Goal: Transaction & Acquisition: Purchase product/service

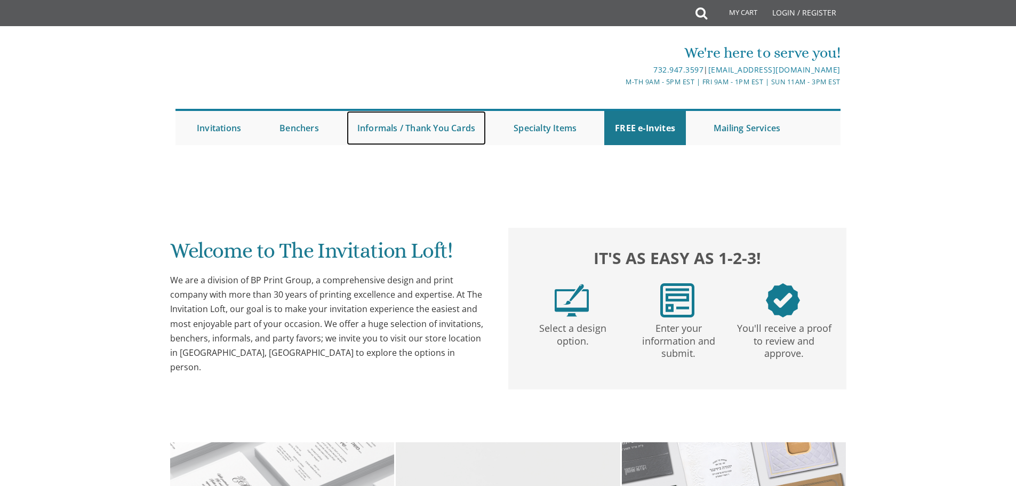
drag, startPoint x: 441, startPoint y: 127, endPoint x: 157, endPoint y: 219, distance: 298.3
click at [441, 126] on link "Informals / Thank You Cards" at bounding box center [416, 128] width 139 height 34
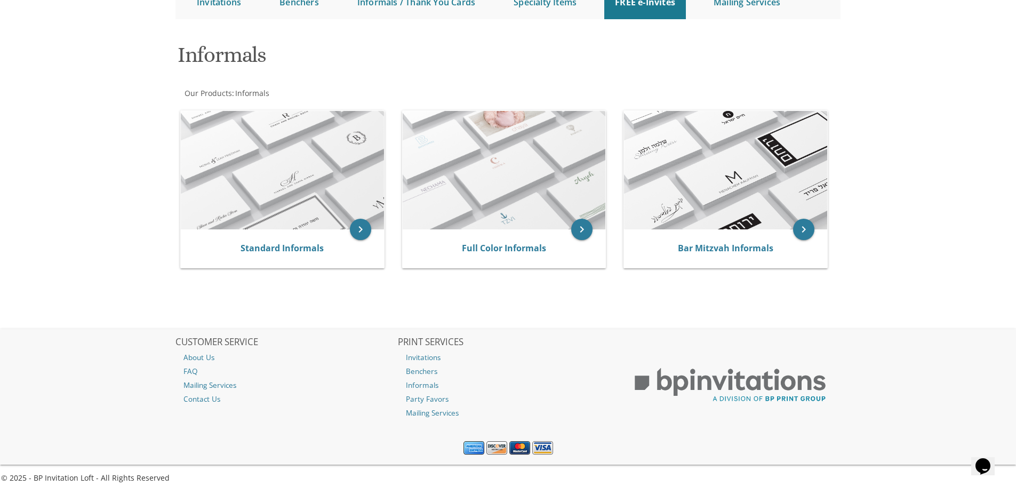
scroll to position [134, 0]
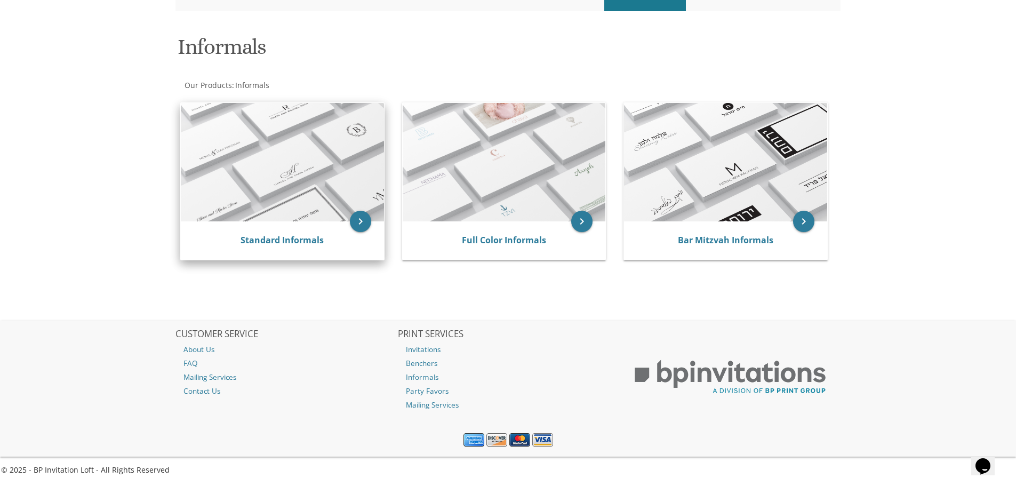
click at [282, 146] on img at bounding box center [282, 162] width 203 height 118
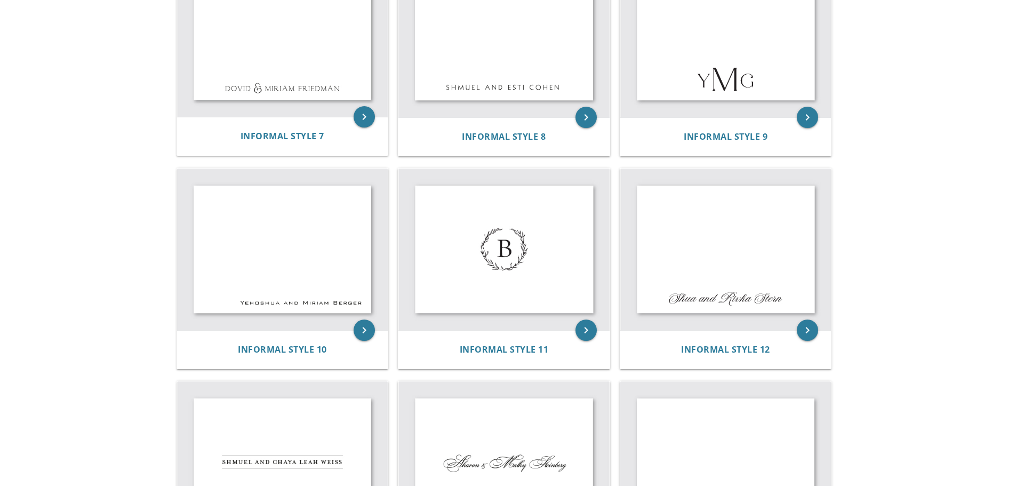
scroll to position [693, 0]
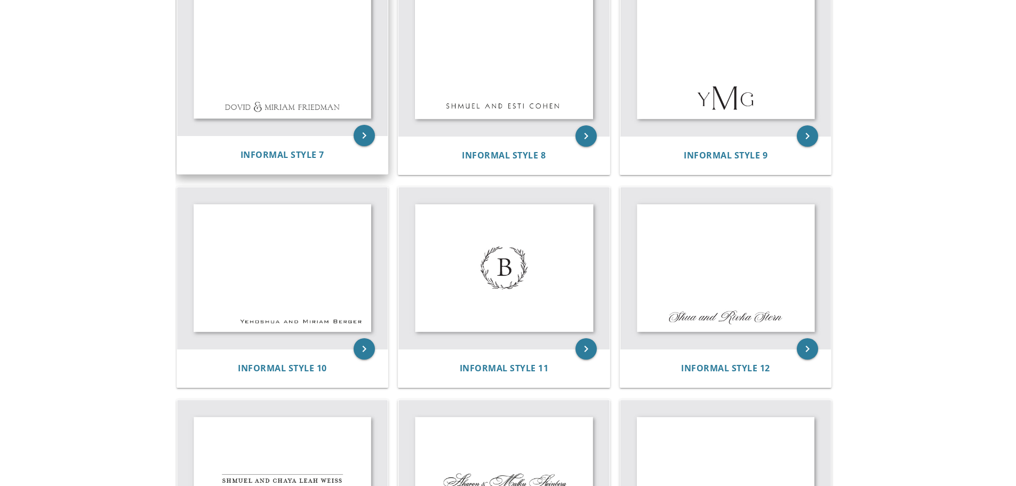
click at [285, 64] on img at bounding box center [282, 54] width 211 height 161
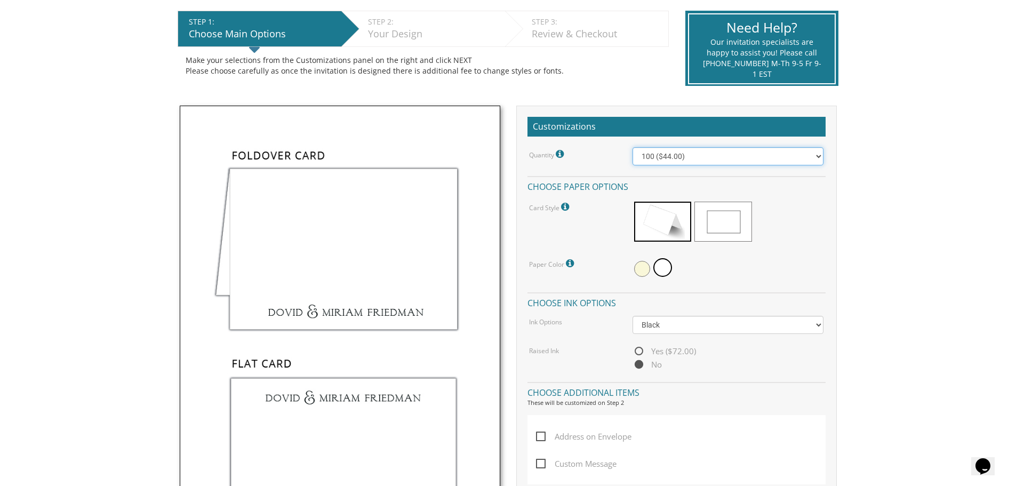
click at [649, 154] on select "100 ($44.00) 200 ($63.00) 300 ($82.00) 400 ($101.00) 500 ($120.00) 600 ($139.00…" at bounding box center [728, 156] width 191 height 18
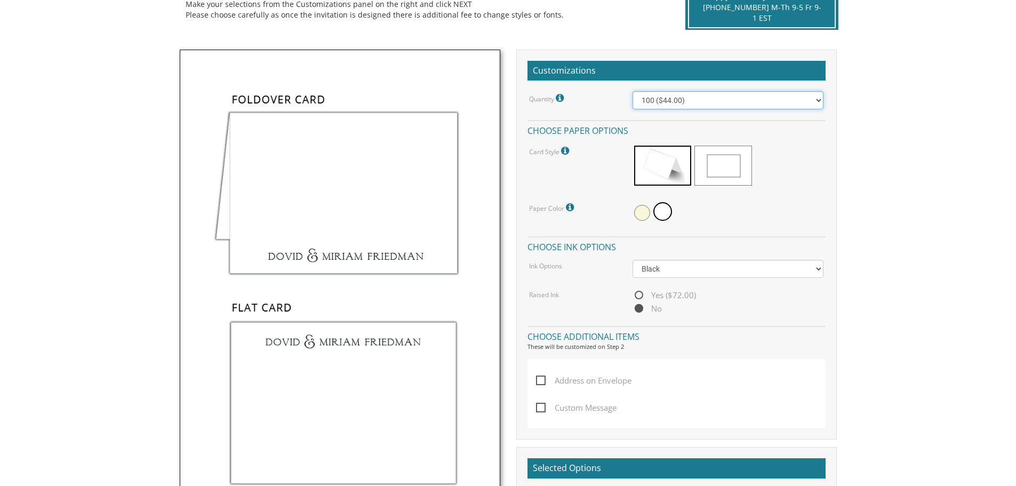
scroll to position [267, 0]
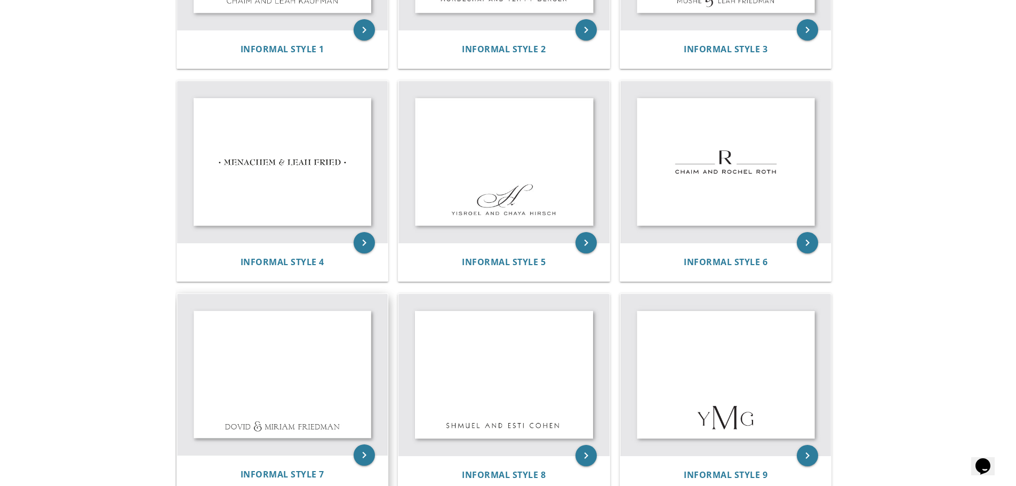
scroll to position [373, 0]
click at [464, 155] on img at bounding box center [503, 163] width 211 height 162
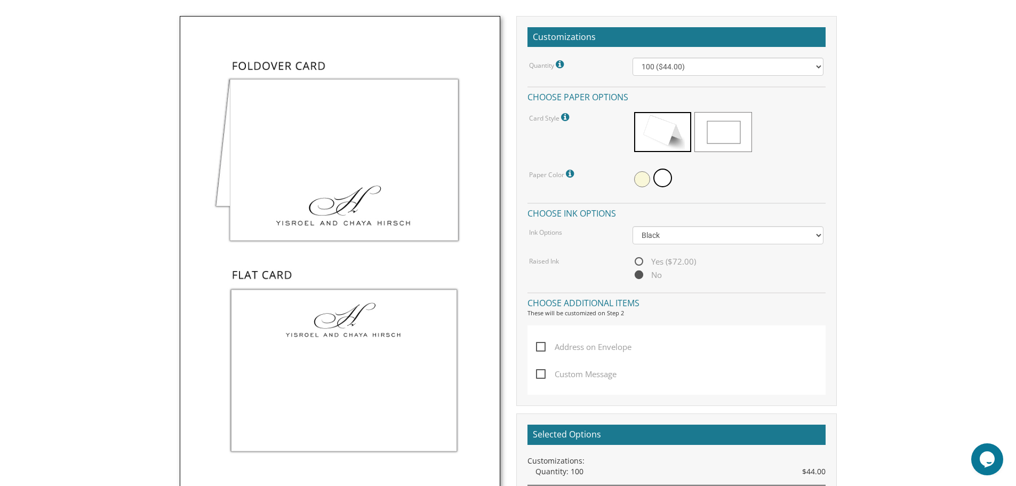
scroll to position [320, 0]
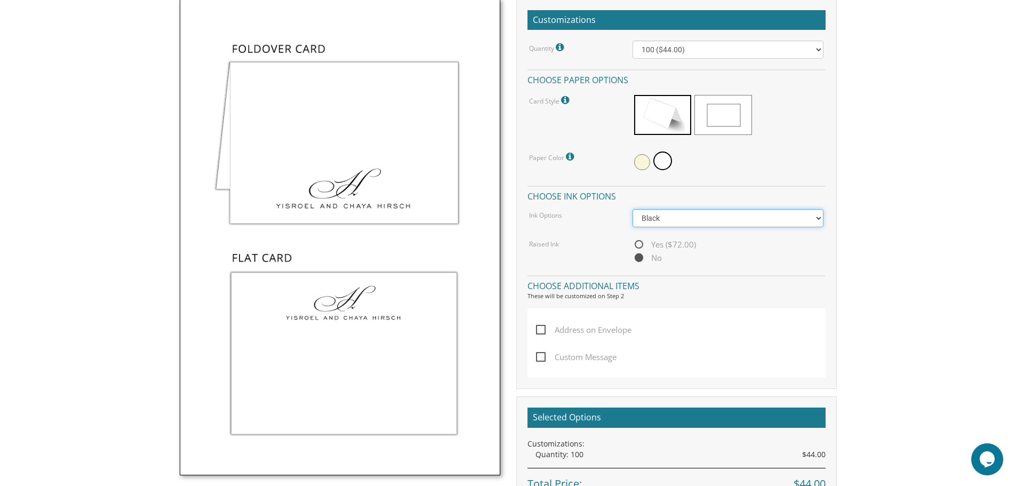
click at [651, 218] on select "Black Colored Ink ($32.00)" at bounding box center [728, 218] width 191 height 18
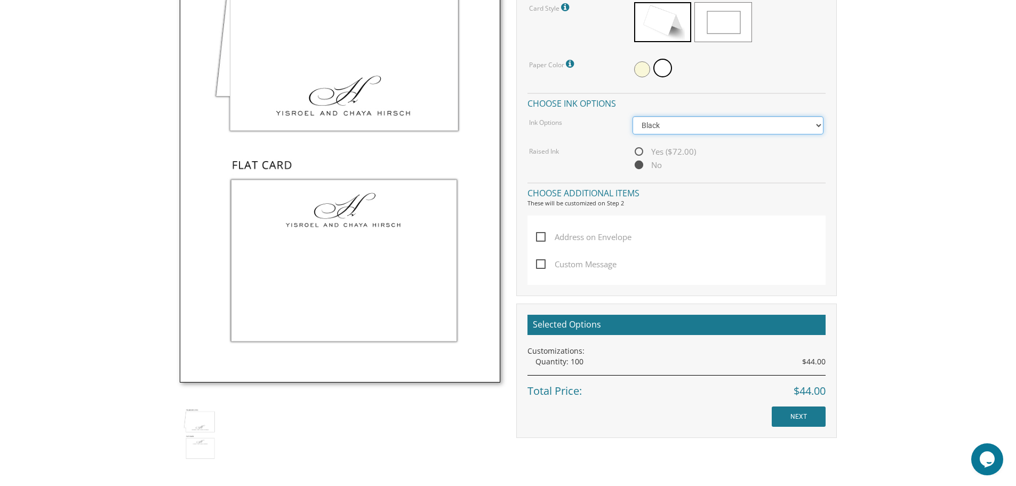
scroll to position [480, 0]
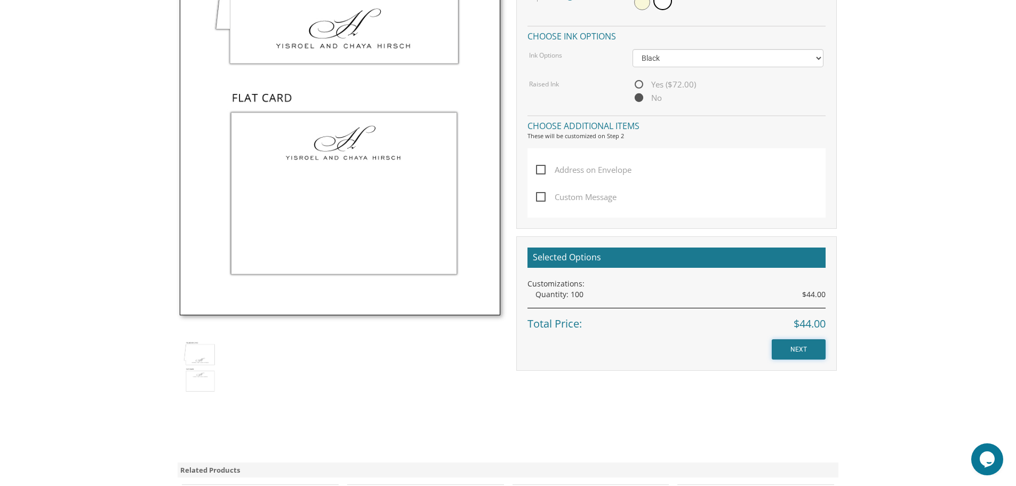
click at [796, 349] on input "NEXT" at bounding box center [799, 349] width 54 height 20
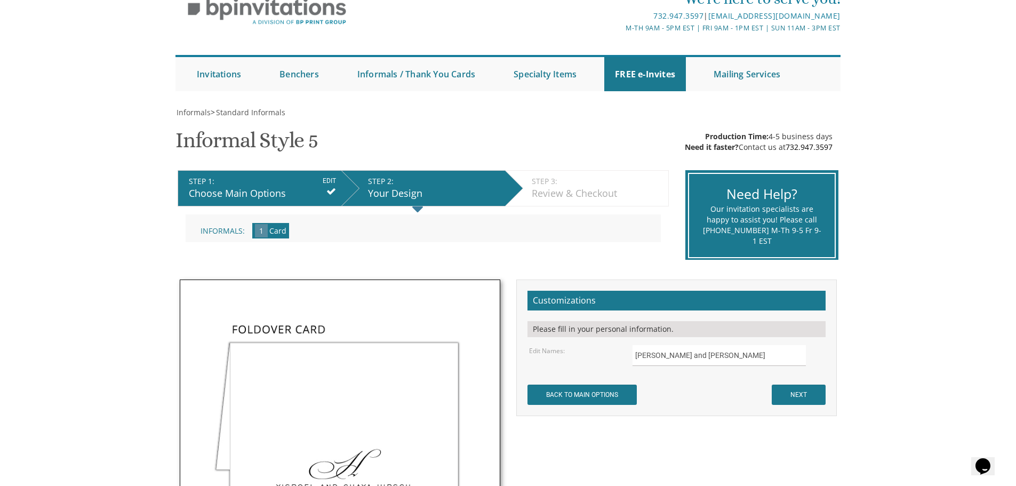
scroll to position [160, 0]
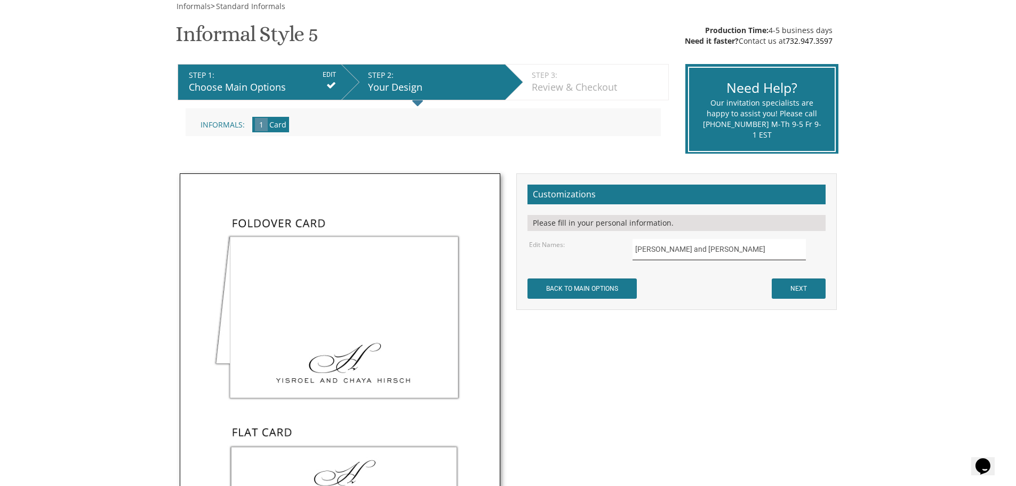
drag, startPoint x: 736, startPoint y: 250, endPoint x: 548, endPoint y: 265, distance: 188.3
click at [548, 265] on form "Customizations Please fill in your personal information. Edit Names: [PERSON_NA…" at bounding box center [677, 242] width 298 height 114
type input "[PERSON_NAME] and [PERSON_NAME]"
click at [791, 282] on input "NEXT" at bounding box center [799, 288] width 54 height 20
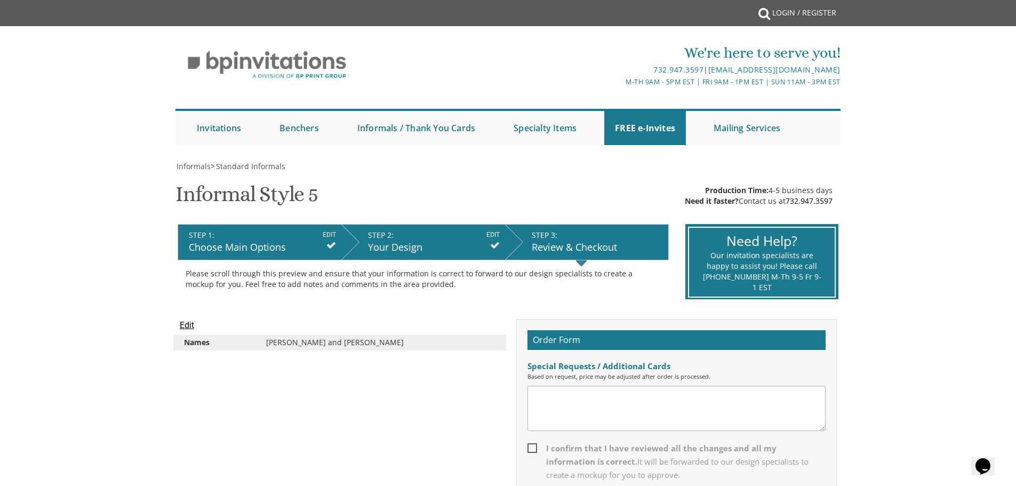
click at [427, 246] on div "Your Design" at bounding box center [434, 248] width 132 height 14
click at [487, 236] on input "EDIT" at bounding box center [492, 235] width 13 height 10
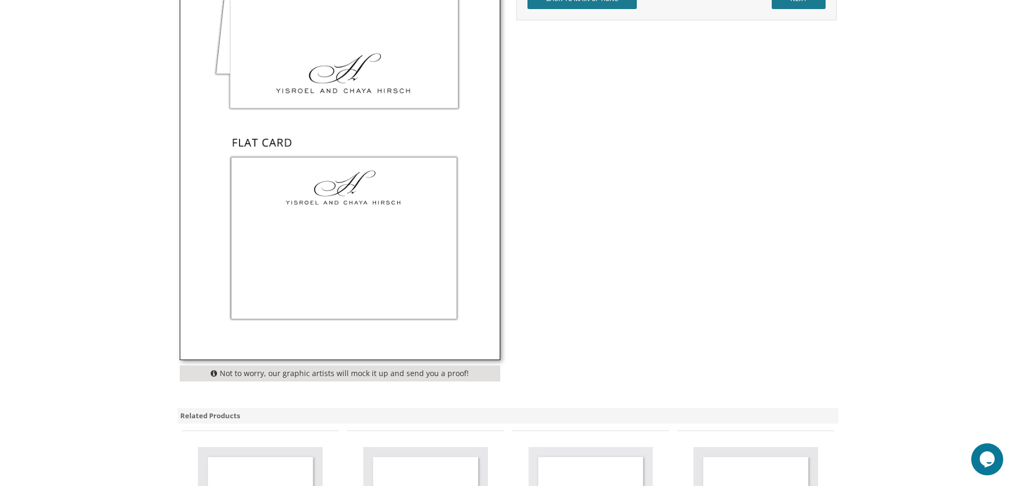
scroll to position [213, 0]
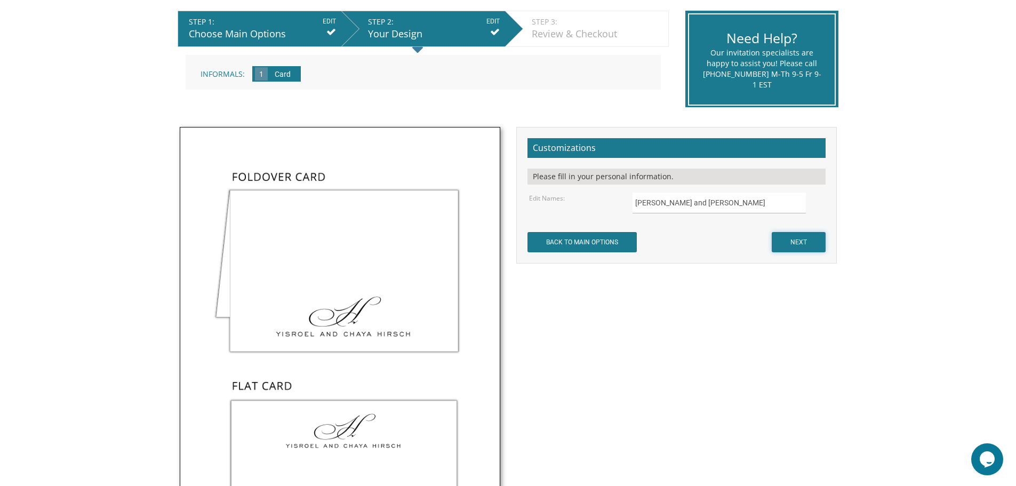
click at [808, 240] on input "NEXT" at bounding box center [799, 242] width 54 height 20
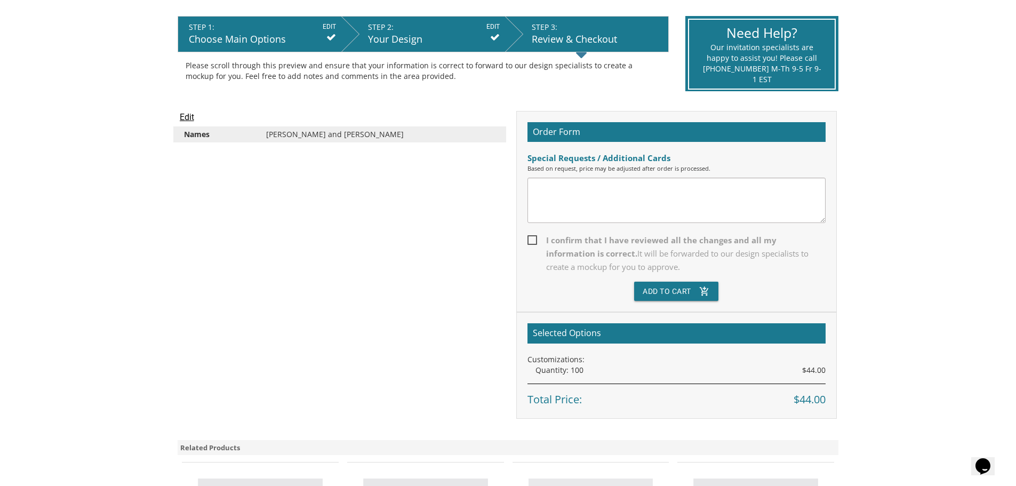
scroll to position [213, 0]
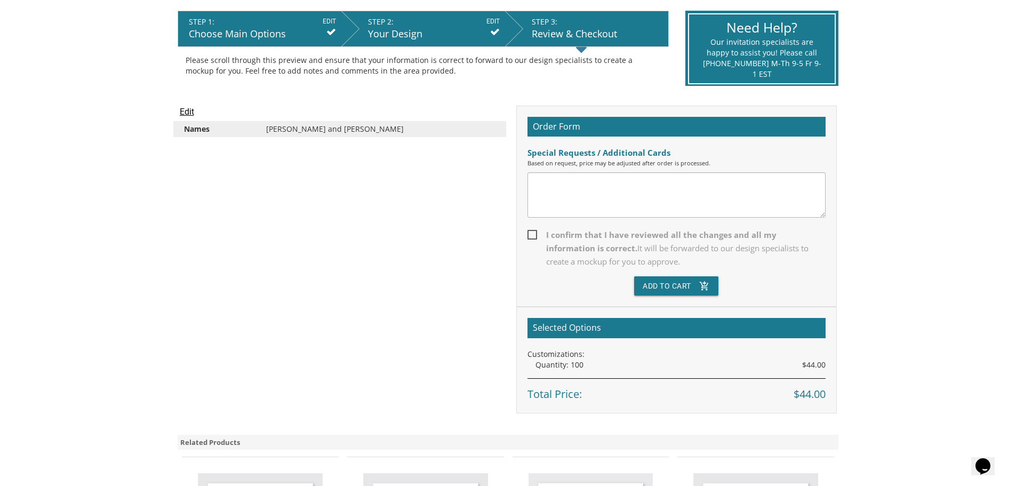
click at [533, 234] on span "I confirm that I have reviewed all the changes and all my information is correc…" at bounding box center [677, 248] width 298 height 40
click at [533, 234] on input "I confirm that I have reviewed all the changes and all my information is correc…" at bounding box center [531, 233] width 7 height 7
checkbox input "true"
click at [674, 283] on button "Add To Cart add_shopping_cart" at bounding box center [676, 285] width 84 height 19
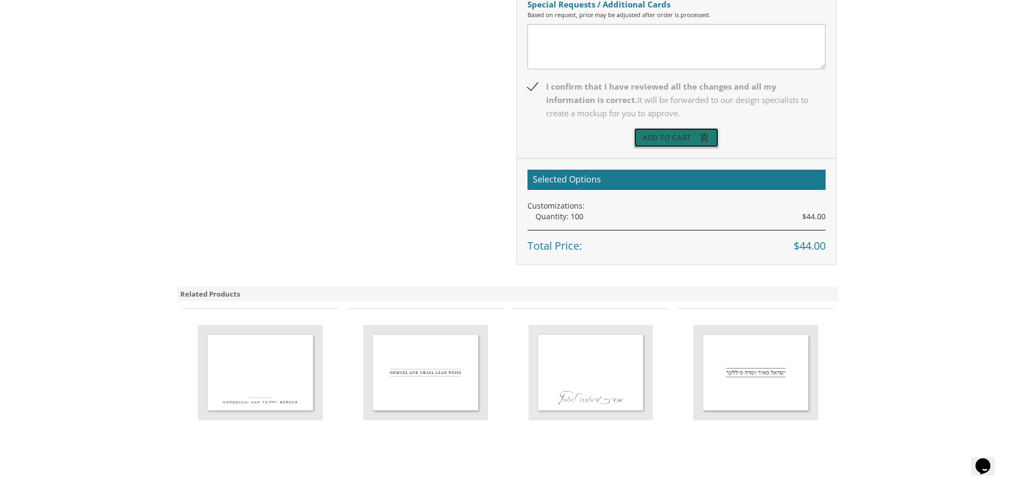
scroll to position [373, 0]
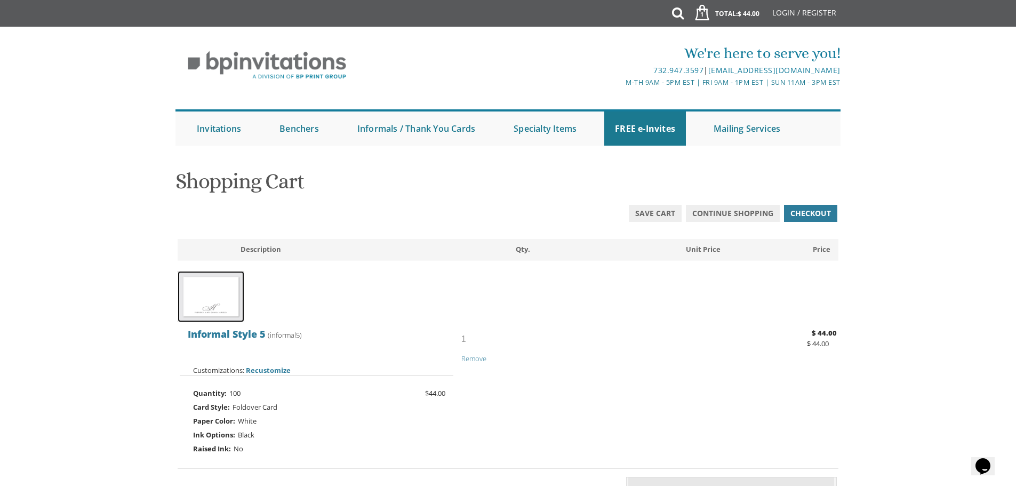
click at [200, 300] on img at bounding box center [211, 296] width 67 height 51
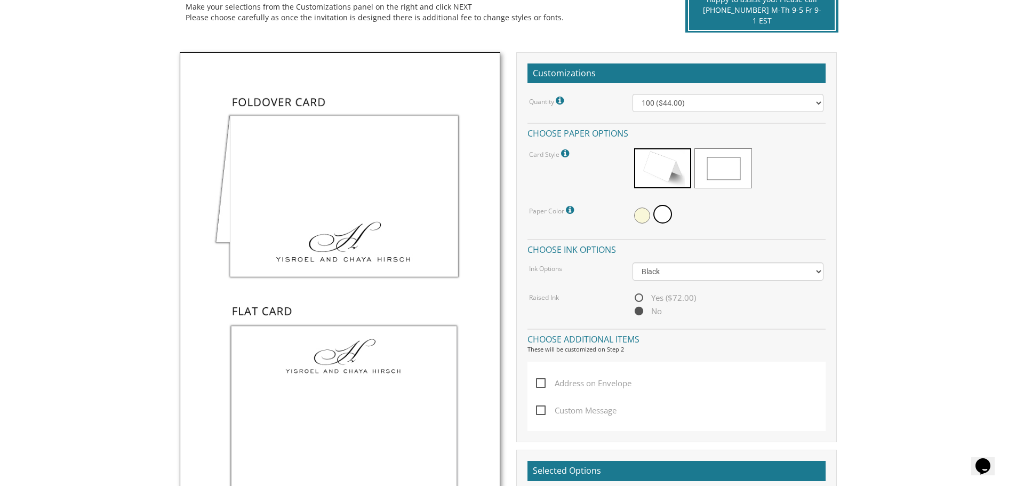
scroll to position [107, 0]
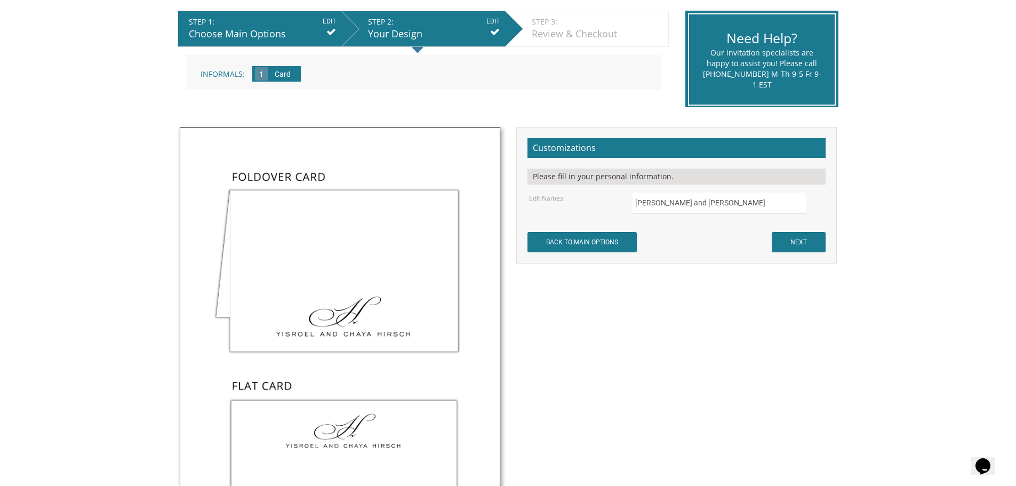
click at [332, 22] on input "EDIT" at bounding box center [329, 22] width 13 height 10
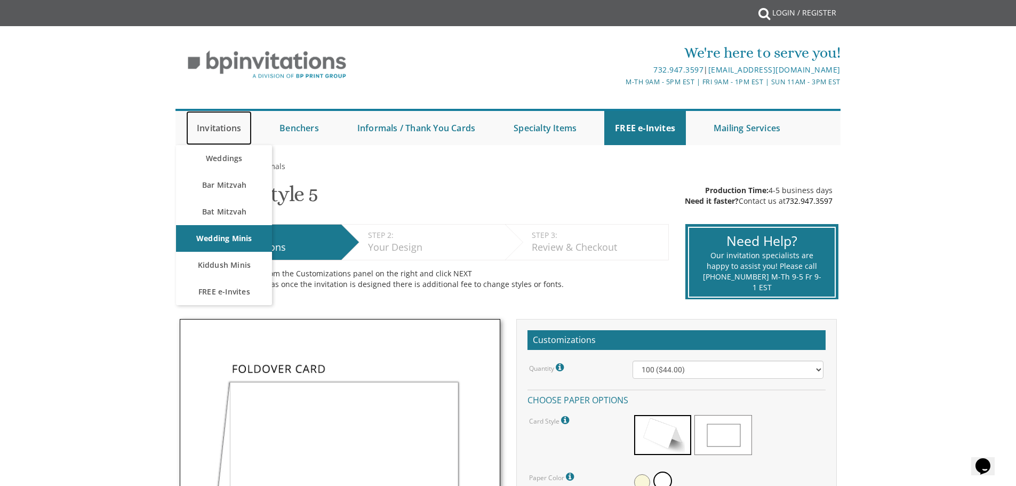
click at [236, 129] on link "Invitations" at bounding box center [219, 128] width 66 height 34
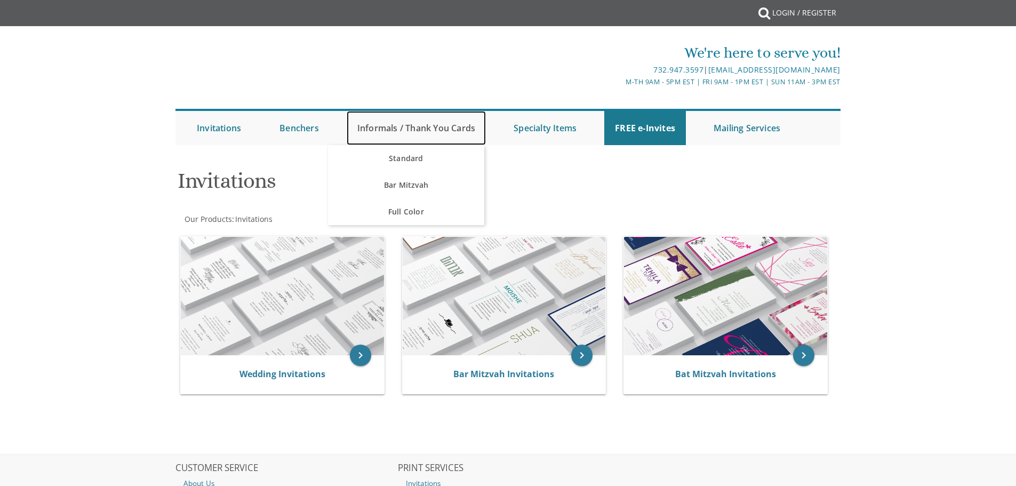
click at [456, 131] on link "Informals / Thank You Cards" at bounding box center [416, 128] width 139 height 34
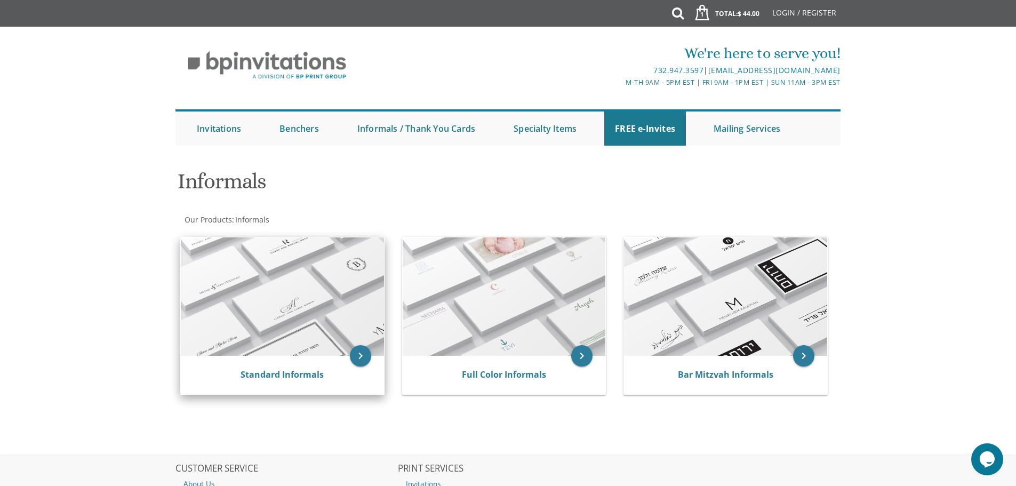
click at [336, 298] on img at bounding box center [282, 296] width 203 height 118
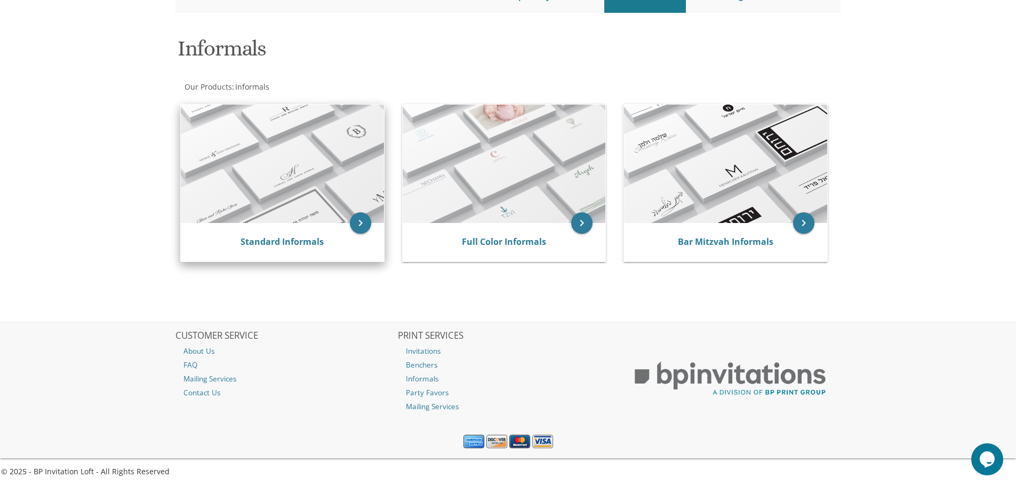
scroll to position [134, 0]
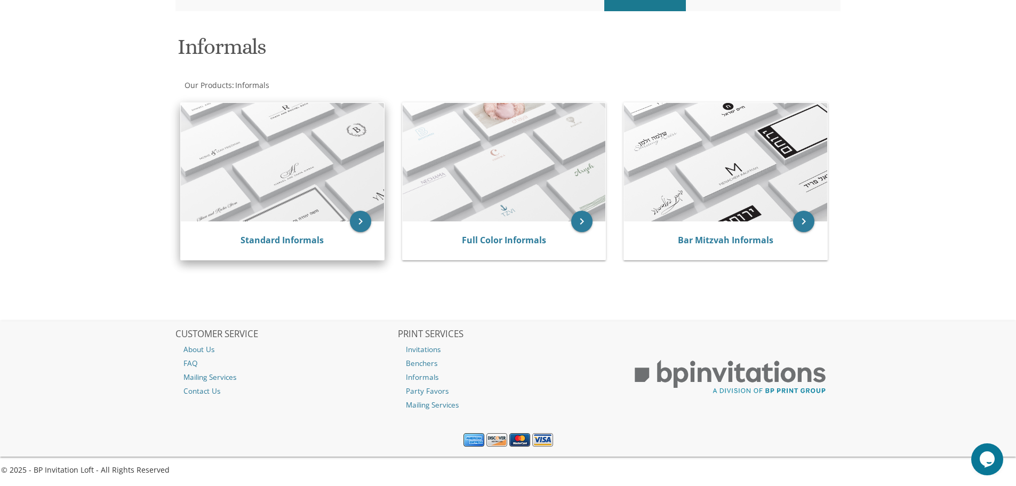
click at [315, 246] on div "Standard Informals" at bounding box center [282, 240] width 203 height 38
click at [312, 243] on link "Standard Informals" at bounding box center [282, 240] width 83 height 12
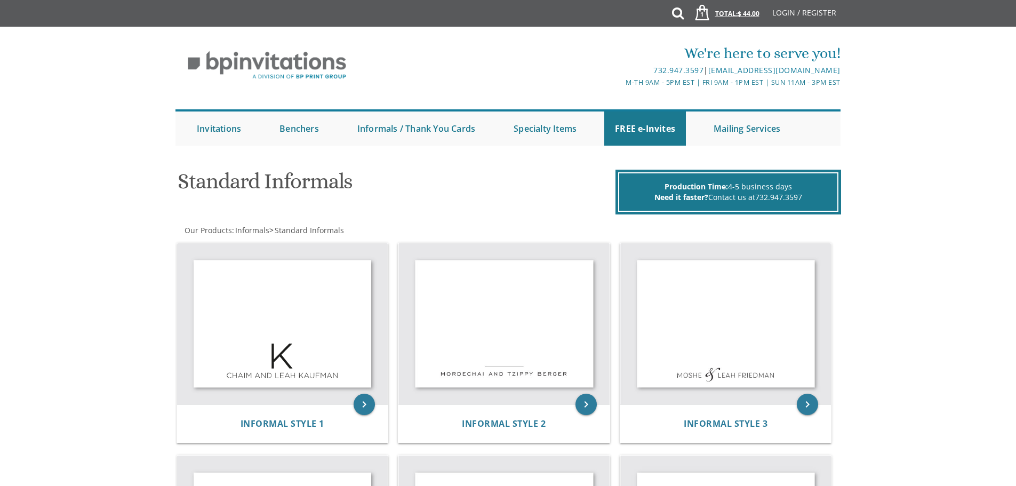
click at [719, 14] on link "1 Total: $ 44.00 $ 44.00" at bounding box center [724, 18] width 82 height 37
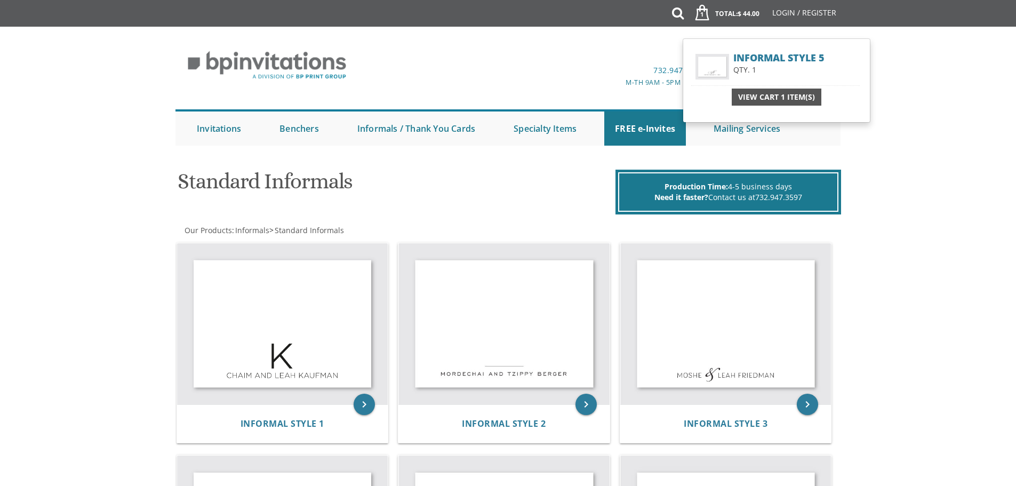
click at [758, 92] on span "View Cart 1 Item(s)" at bounding box center [776, 97] width 77 height 11
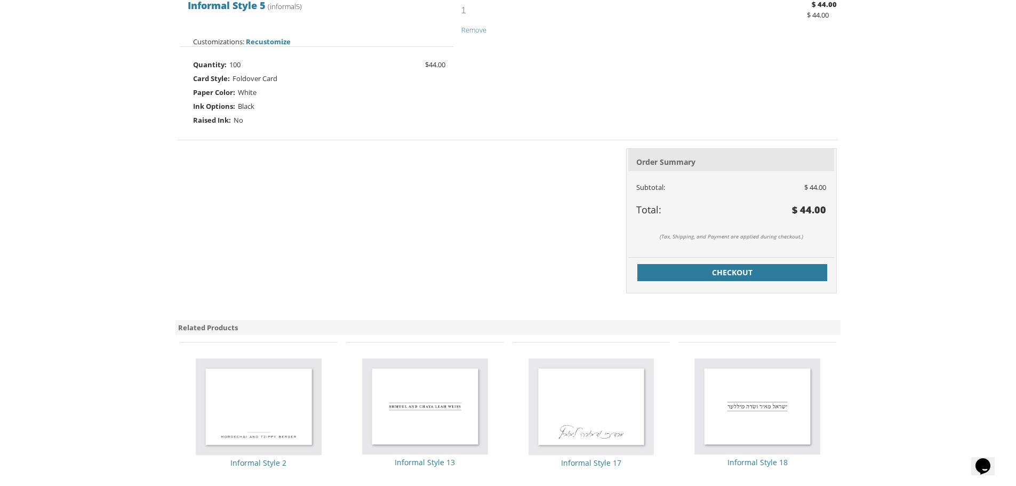
scroll to position [427, 0]
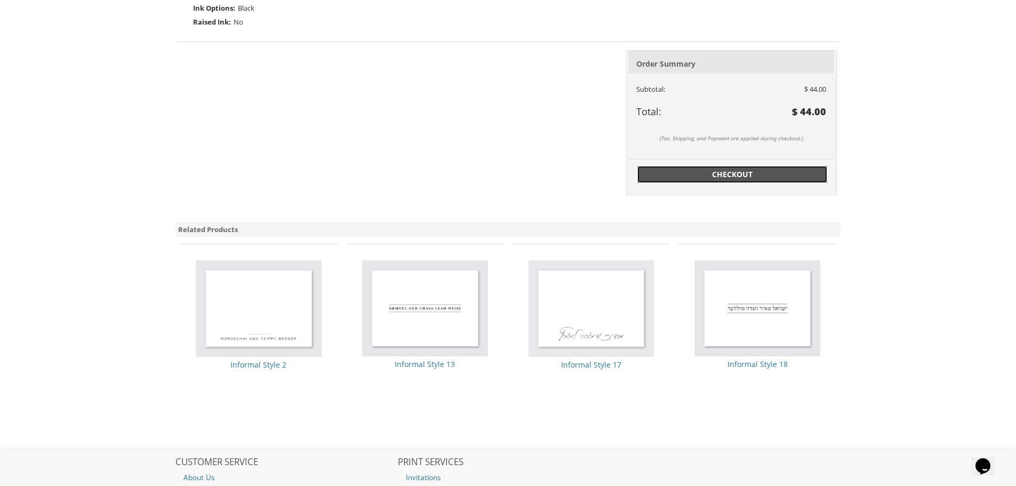
click at [673, 175] on span "Checkout" at bounding box center [732, 174] width 177 height 11
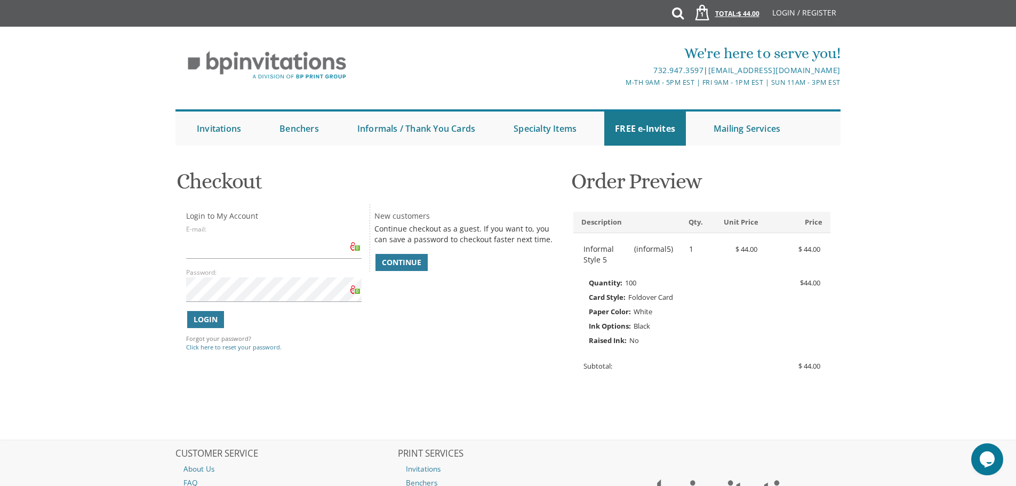
click at [736, 23] on link "1 Total: $ 44.00 $ 44.00" at bounding box center [724, 18] width 82 height 37
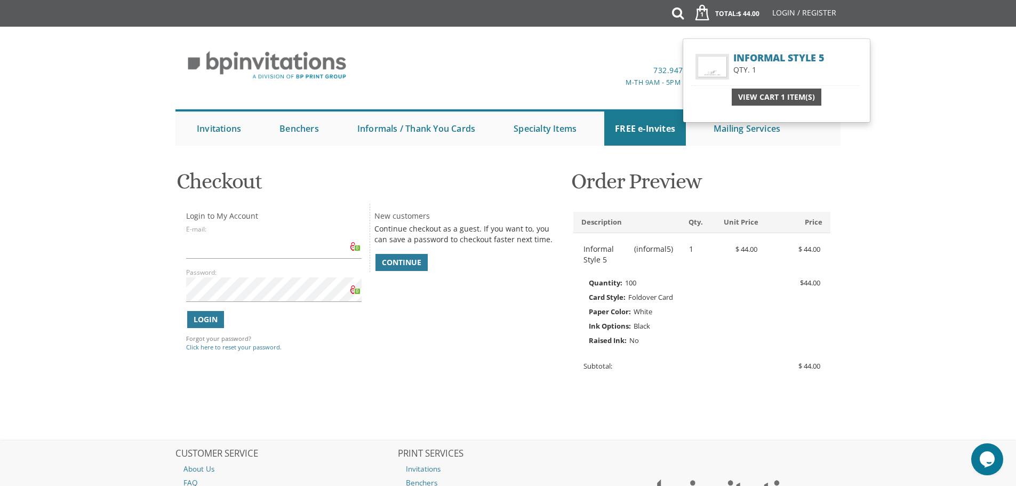
click at [751, 97] on span "View Cart 1 Item(s)" at bounding box center [776, 97] width 77 height 11
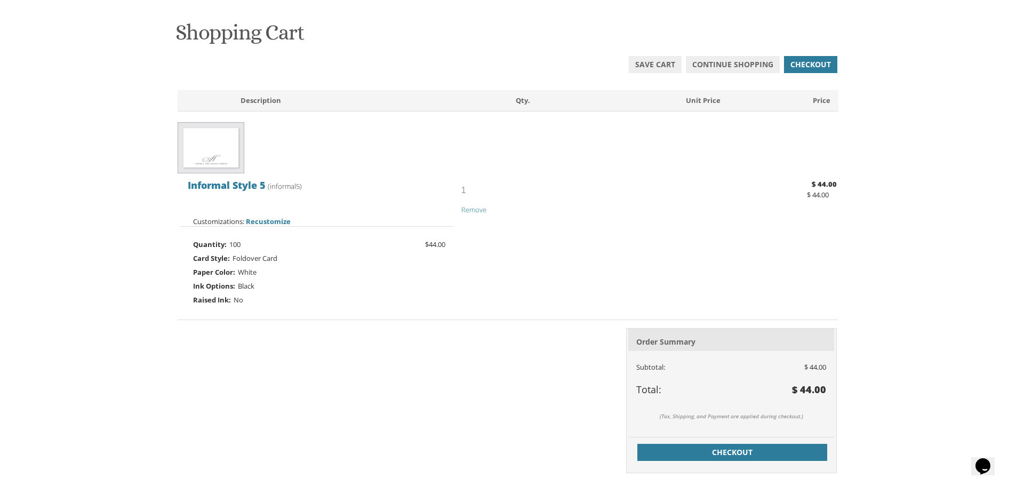
scroll to position [160, 0]
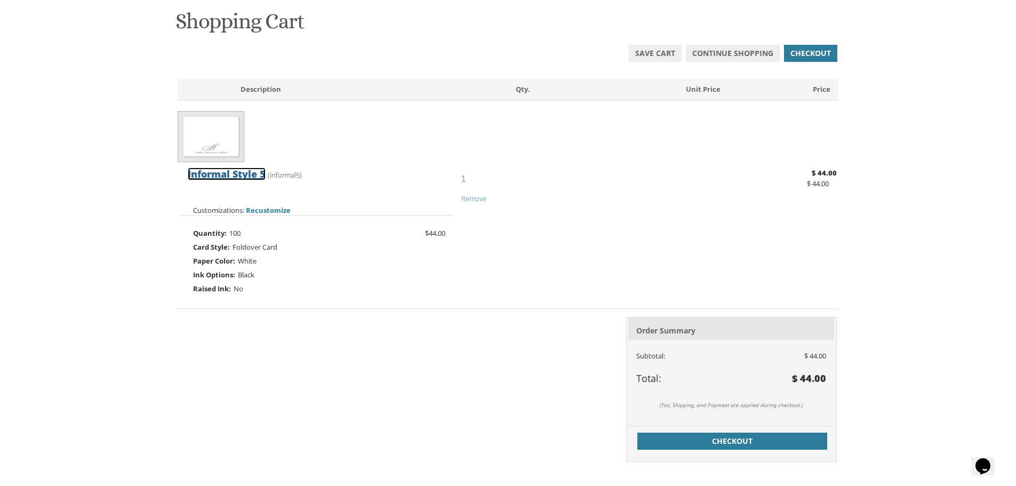
click at [238, 172] on span "Informal Style 5" at bounding box center [227, 174] width 78 height 13
click at [275, 209] on span "Recustomize" at bounding box center [268, 210] width 45 height 10
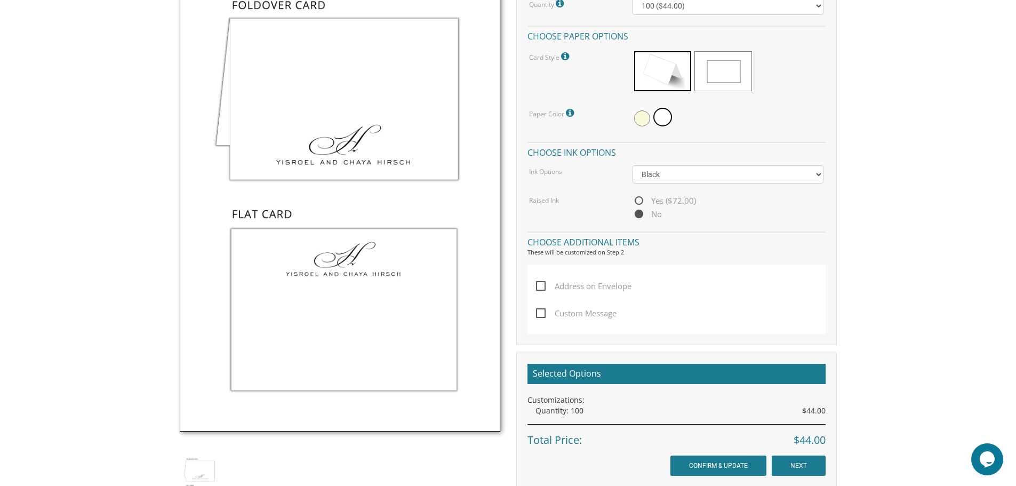
scroll to position [373, 0]
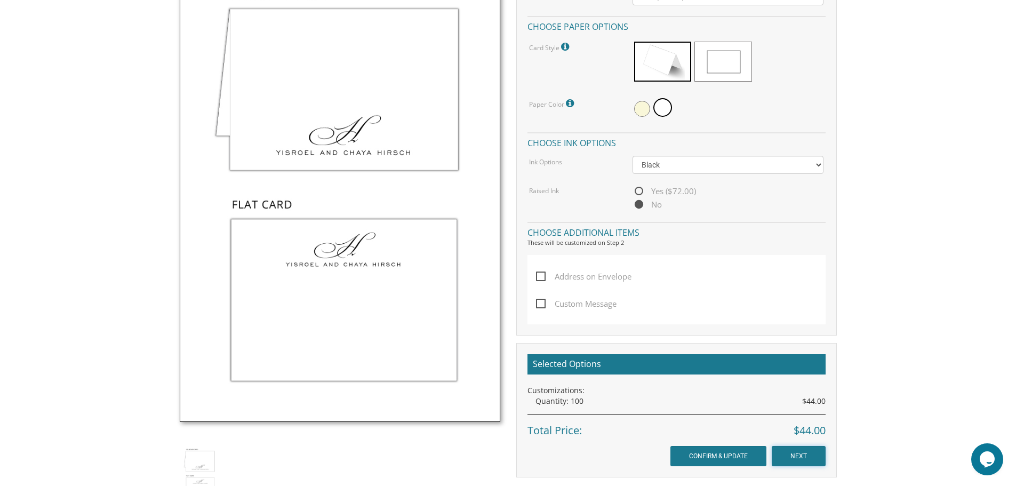
click at [808, 461] on input "NEXT" at bounding box center [799, 456] width 54 height 20
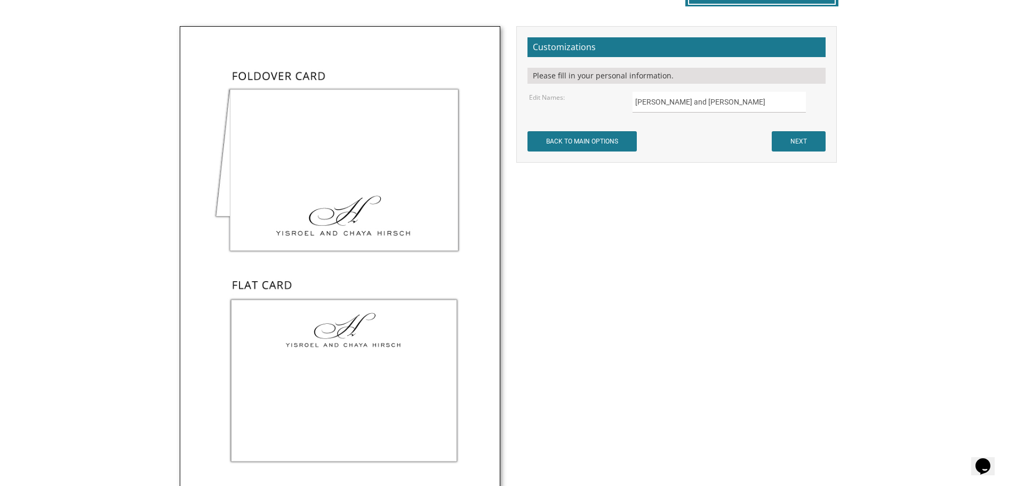
scroll to position [320, 0]
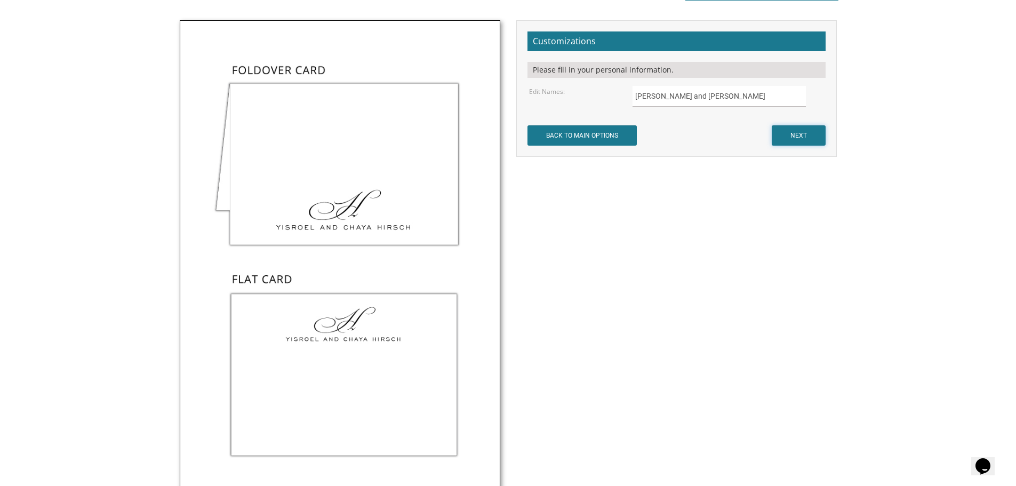
click at [797, 141] on input "NEXT" at bounding box center [799, 135] width 54 height 20
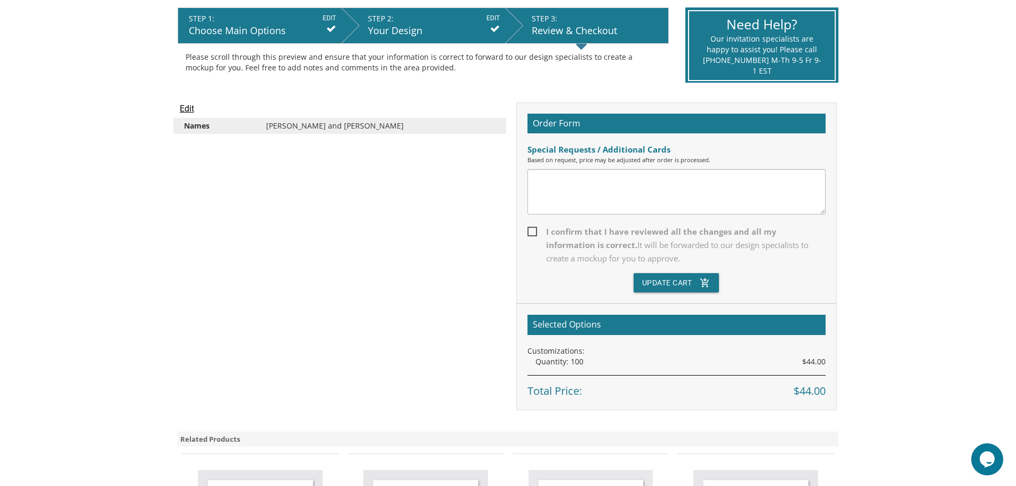
scroll to position [320, 0]
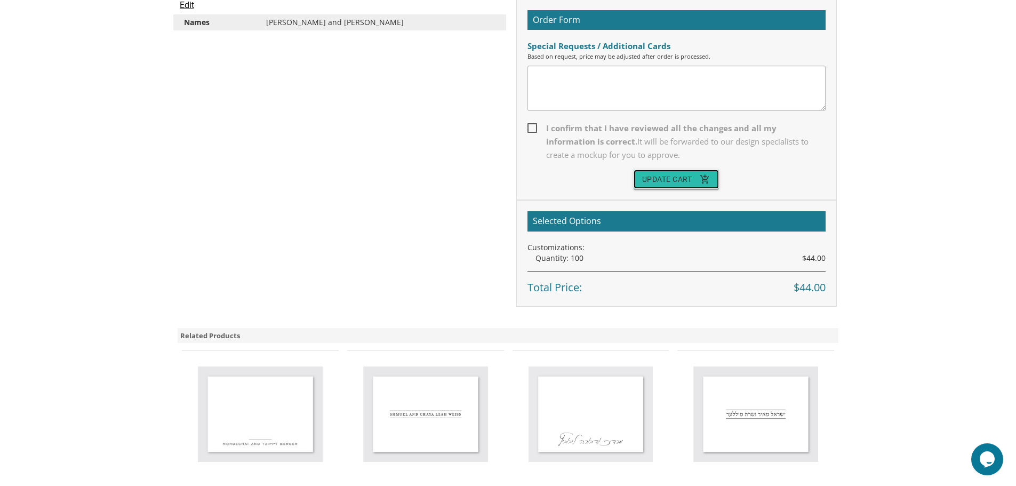
click at [689, 181] on button "Update Cart add_shopping_cart" at bounding box center [677, 179] width 86 height 19
click at [575, 140] on span "I confirm that I have reviewed all the changes and all my information is correc…" at bounding box center [677, 142] width 298 height 40
click at [535, 131] on input "I confirm that I have reviewed all the changes and all my information is correc…" at bounding box center [531, 127] width 7 height 7
checkbox input "true"
click at [686, 177] on button "Update Cart add_shopping_cart" at bounding box center [677, 179] width 86 height 19
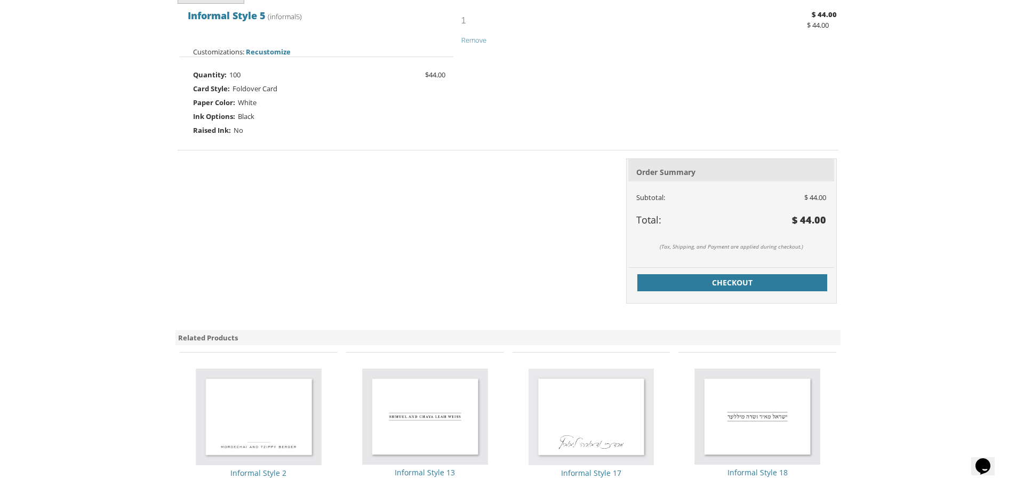
scroll to position [320, 0]
click at [711, 277] on span "Checkout" at bounding box center [732, 281] width 177 height 11
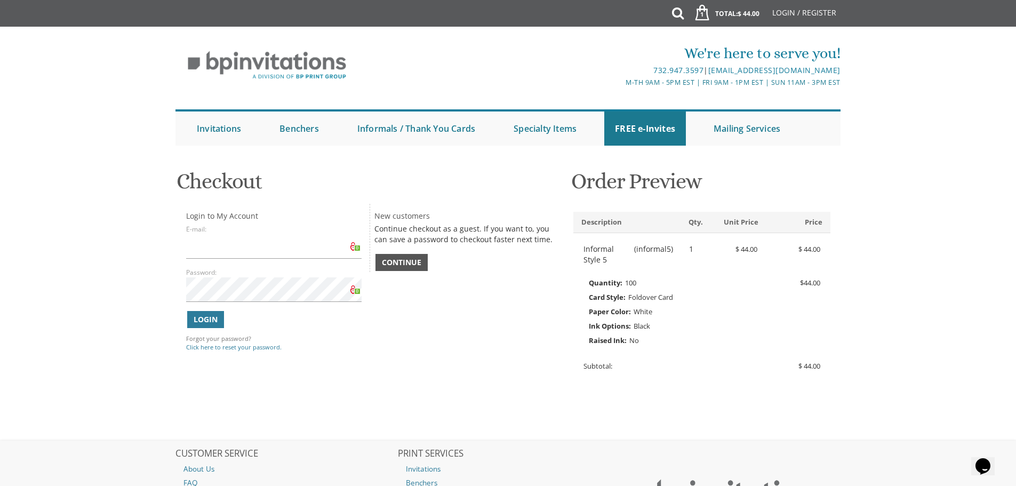
click at [413, 261] on span "Continue" at bounding box center [401, 262] width 39 height 11
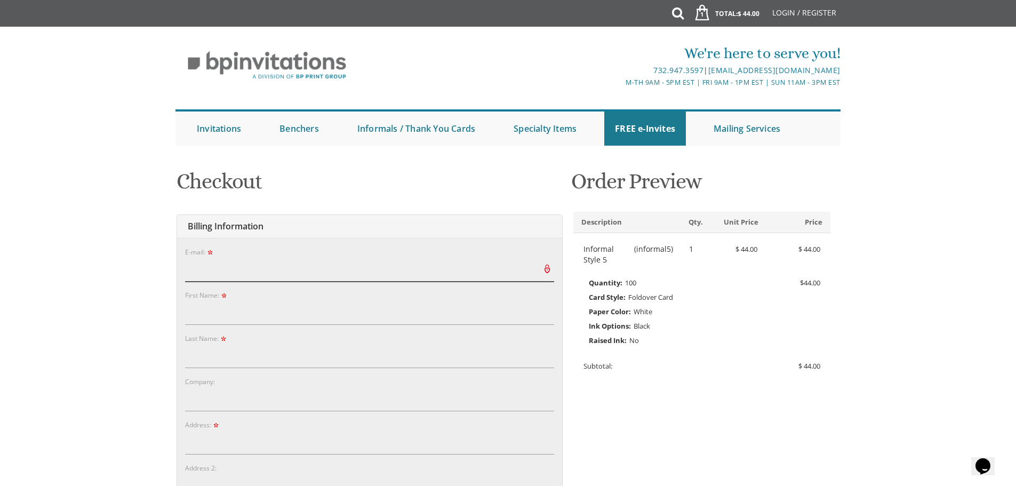
click at [414, 261] on input "E-mail:" at bounding box center [369, 269] width 369 height 25
type input "[EMAIL_ADDRESS][DOMAIN_NAME]"
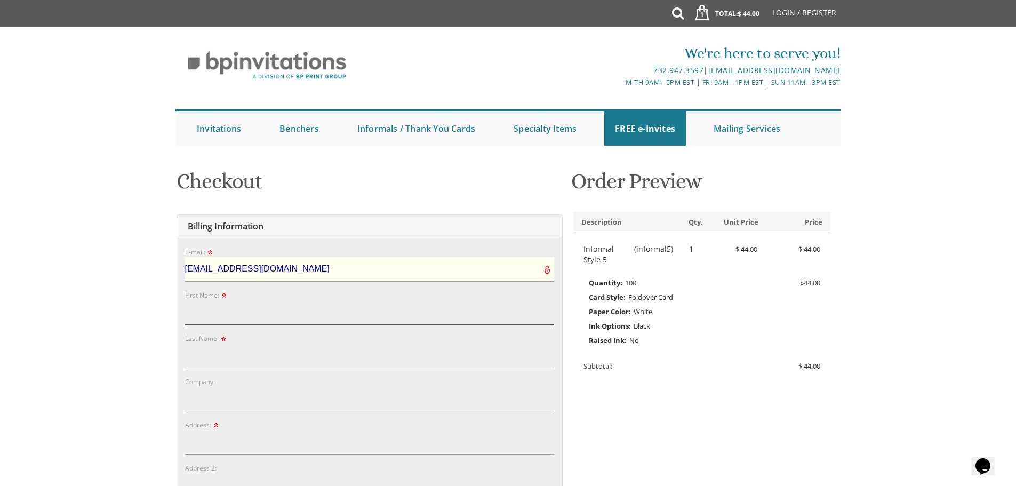
click at [440, 321] on input "First Name:" at bounding box center [369, 312] width 369 height 25
type input "Avrohom"
type input "[PERSON_NAME]"
type input "[STREET_ADDRESS]"
type input "[GEOGRAPHIC_DATA]"
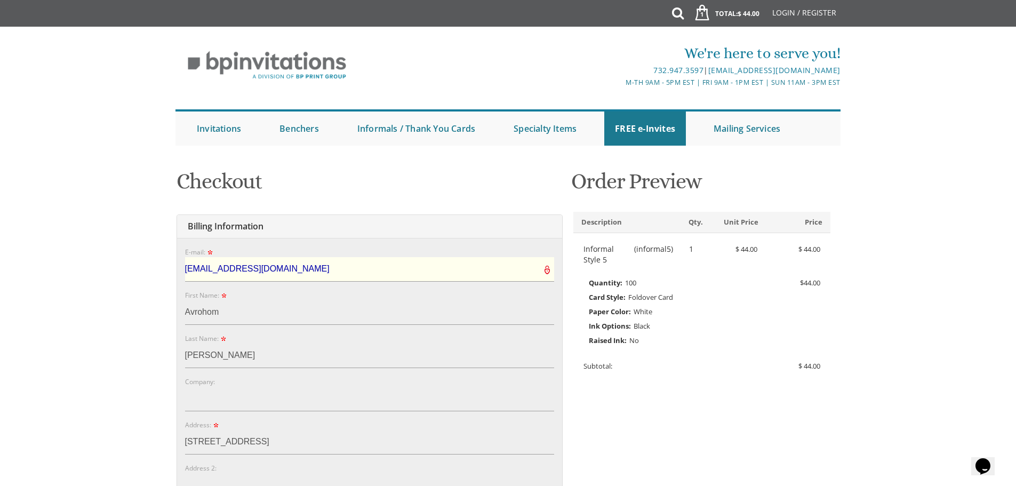
type input "44118"
select select "OH"
type input "2163175500"
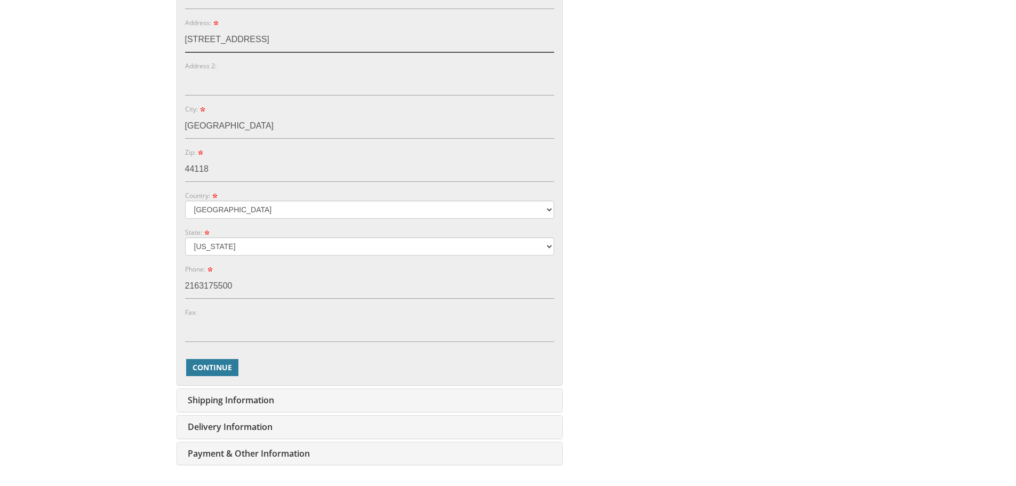
scroll to position [427, 0]
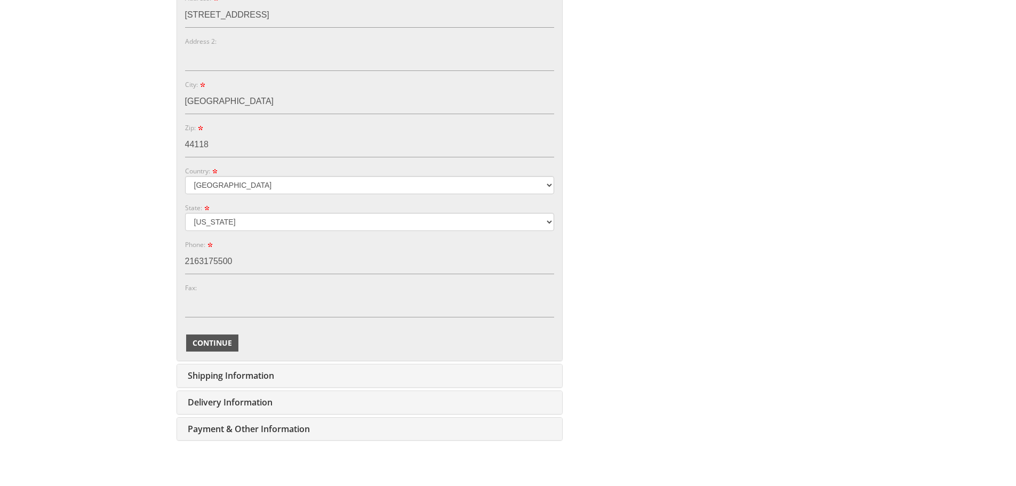
click at [193, 338] on span "Continue" at bounding box center [212, 343] width 39 height 11
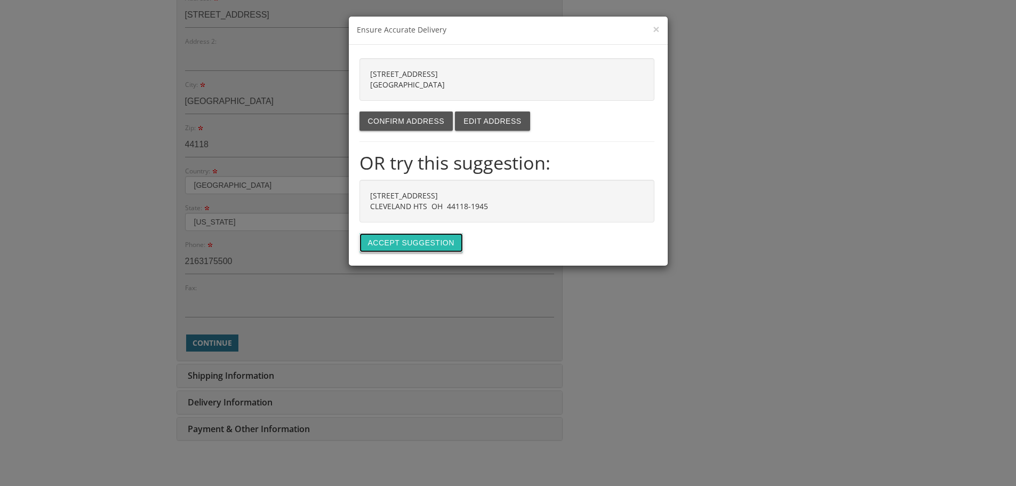
click at [403, 237] on button "Accept suggestion" at bounding box center [411, 242] width 103 height 19
type input "[STREET_ADDRESS]"
type input "CLEVELAND HTS"
type input "44118-1945"
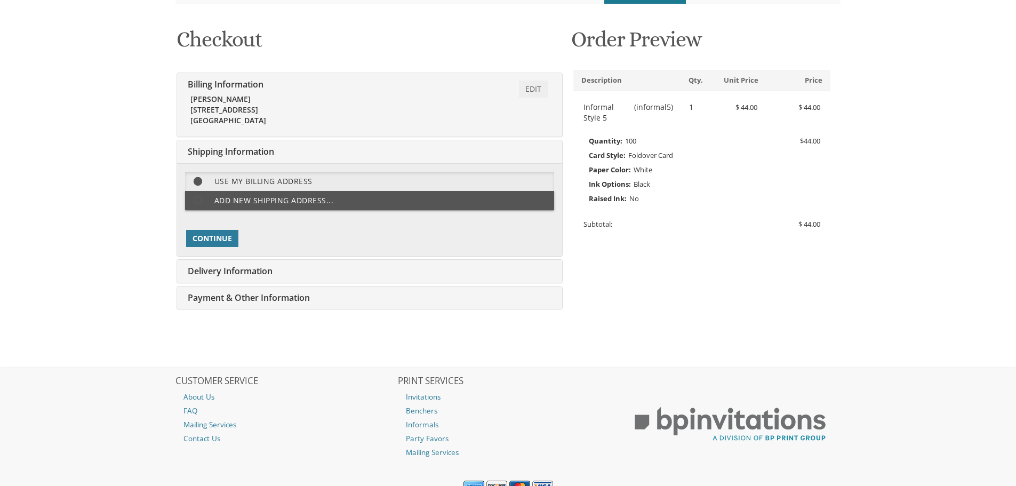
scroll to position [189, 0]
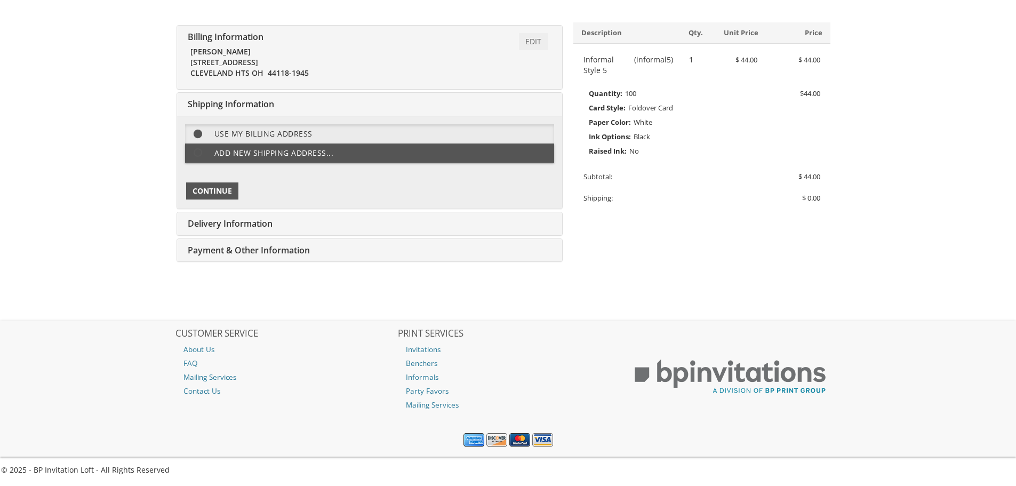
click at [228, 190] on span "Continue" at bounding box center [212, 191] width 39 height 11
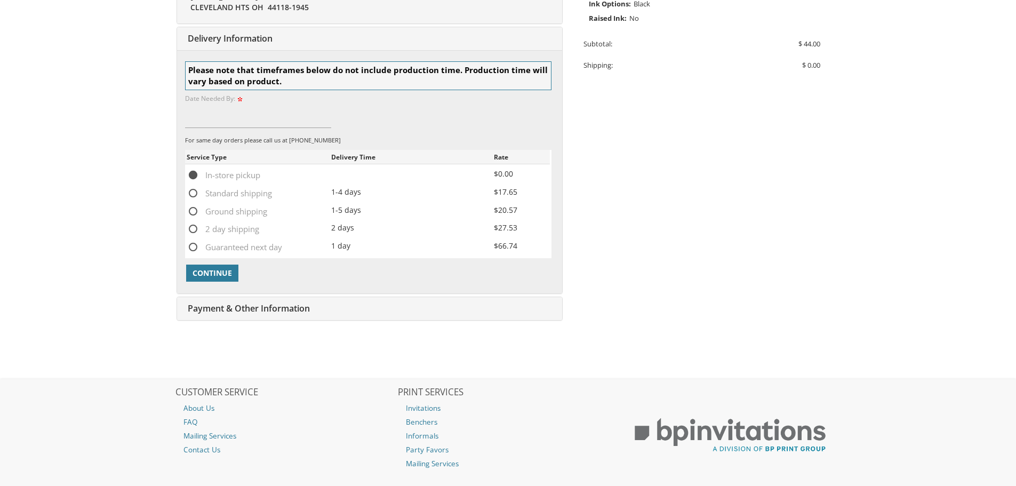
scroll to position [330, 0]
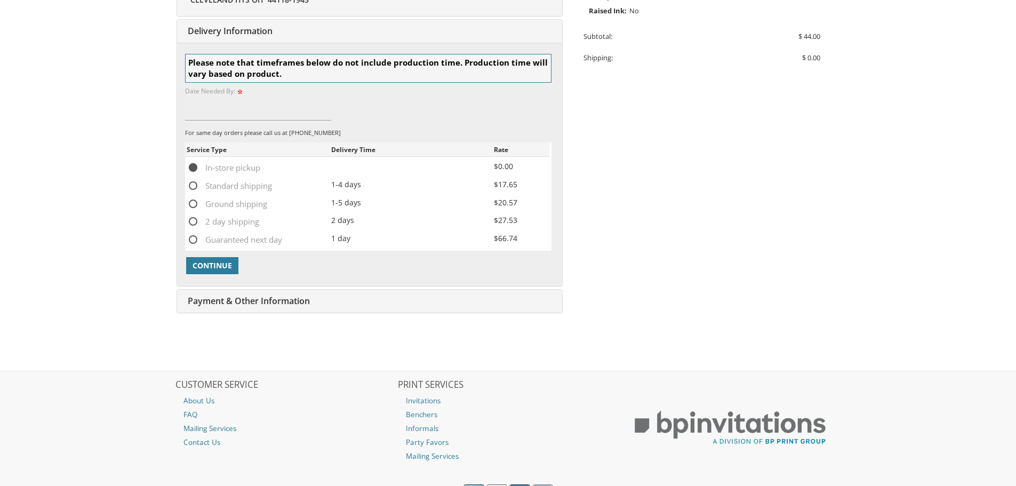
click at [219, 184] on span "Standard shipping" at bounding box center [229, 185] width 85 height 13
click at [194, 184] on input "Standard shipping" at bounding box center [190, 184] width 7 height 7
radio input "true"
click at [230, 257] on button "Continue" at bounding box center [212, 265] width 52 height 17
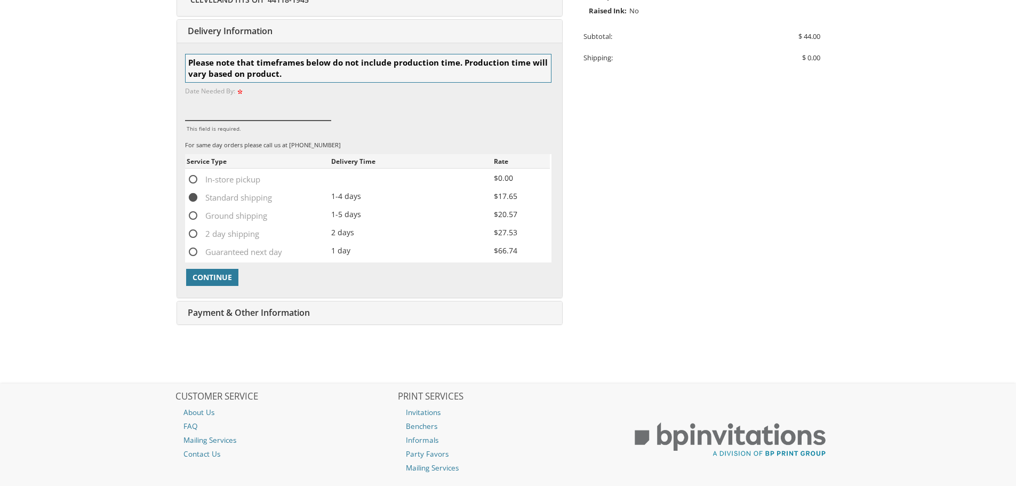
click at [245, 109] on input "This field is required." at bounding box center [258, 108] width 147 height 25
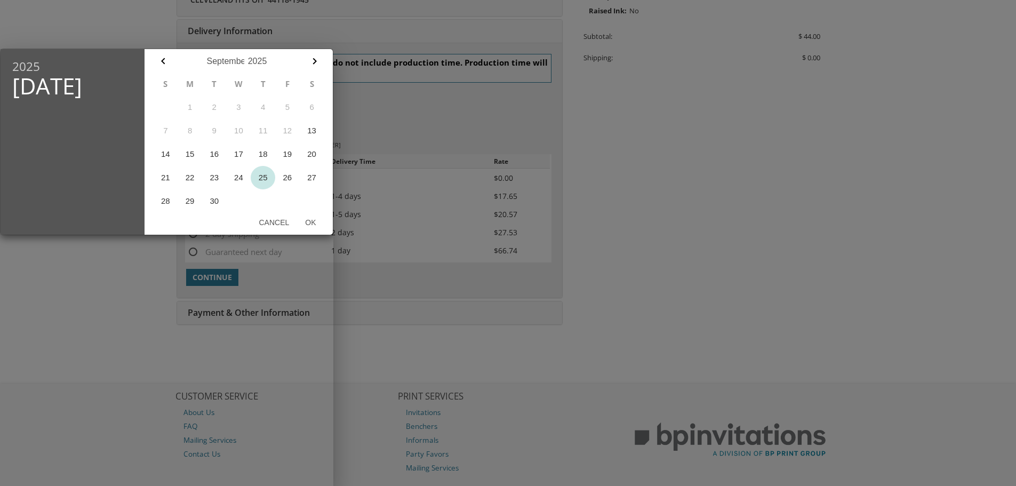
click at [262, 179] on button "25" at bounding box center [263, 177] width 25 height 23
click at [315, 218] on button "Ok" at bounding box center [310, 222] width 27 height 19
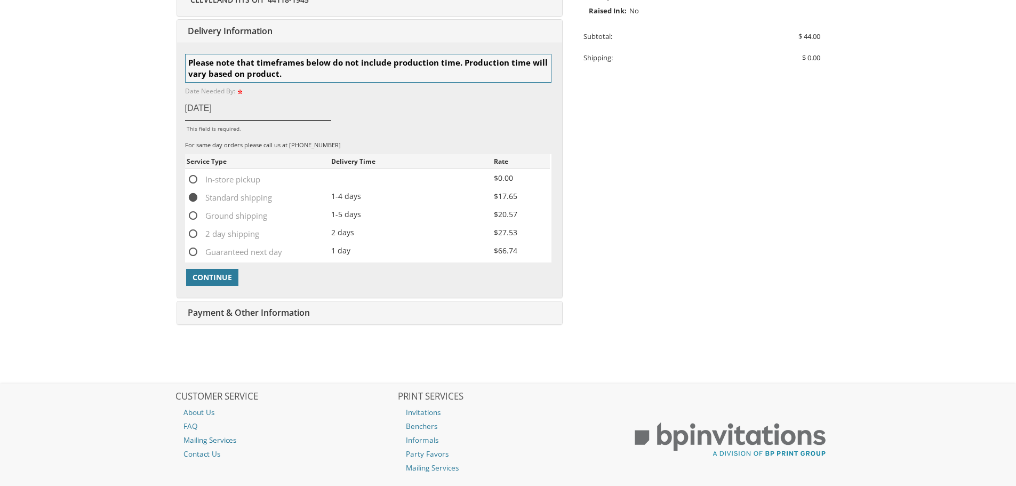
click at [216, 114] on input "Sep 25, 2025" at bounding box center [258, 108] width 147 height 25
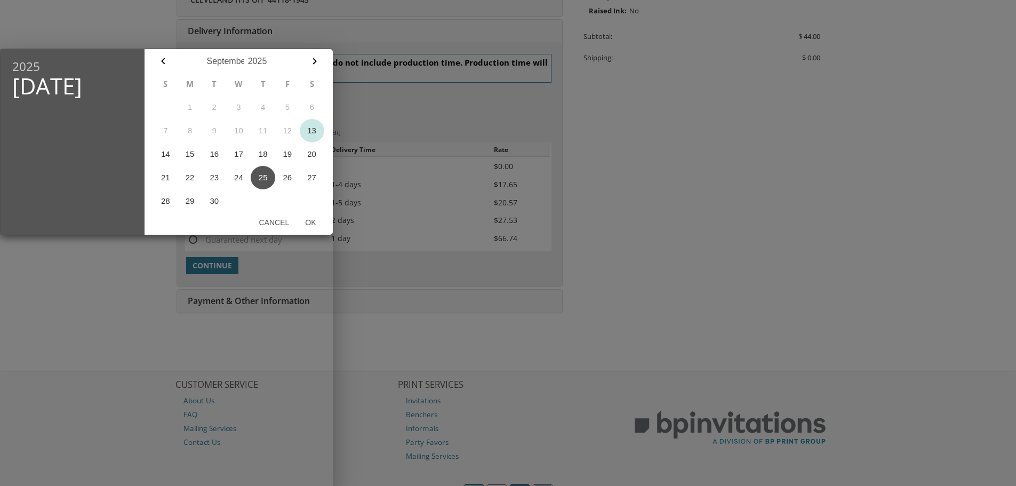
click at [314, 130] on button "13" at bounding box center [312, 130] width 25 height 23
click at [312, 218] on button "Ok" at bounding box center [310, 222] width 27 height 19
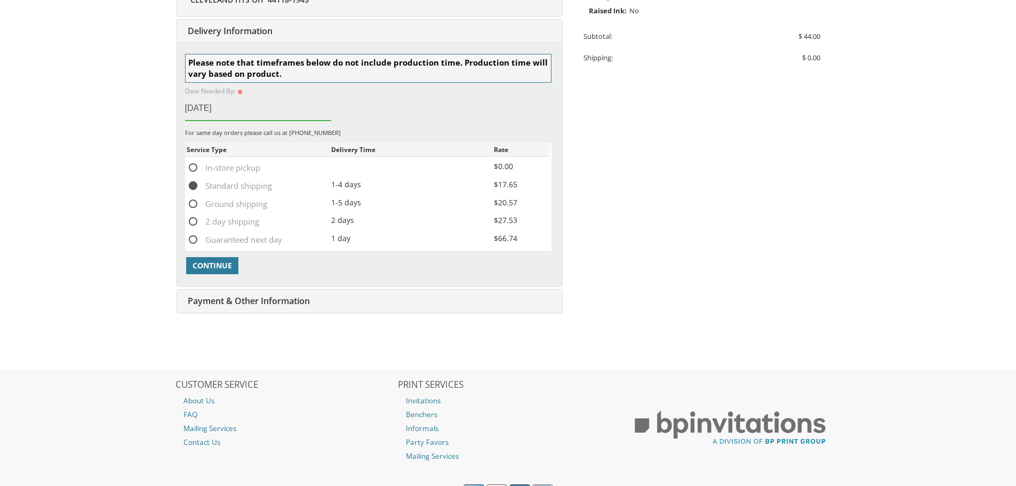
click at [214, 108] on input "Sep 13, 2025" at bounding box center [258, 108] width 147 height 25
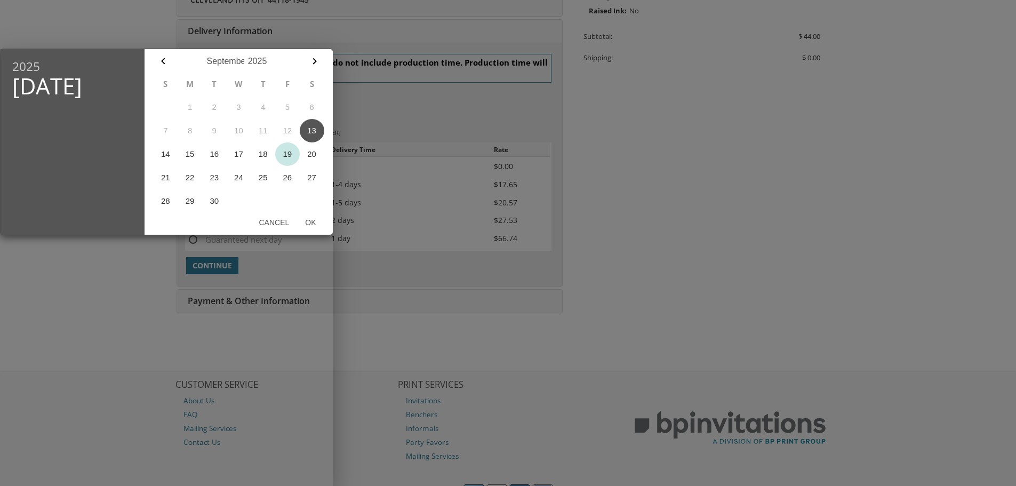
click at [284, 154] on button "19" at bounding box center [287, 153] width 25 height 23
click at [314, 222] on button "Ok" at bounding box center [310, 222] width 27 height 19
type input "Sep 19, 2025"
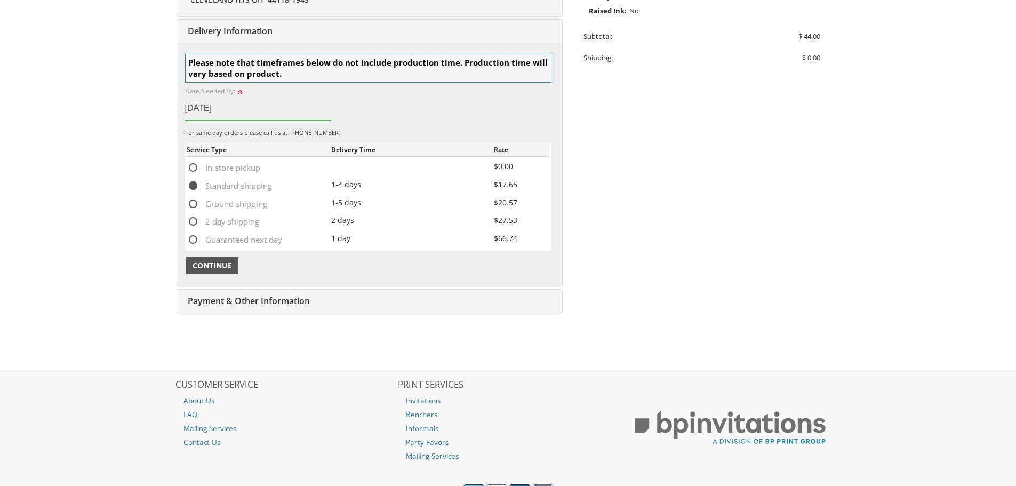
click at [216, 261] on span "Continue" at bounding box center [212, 265] width 39 height 11
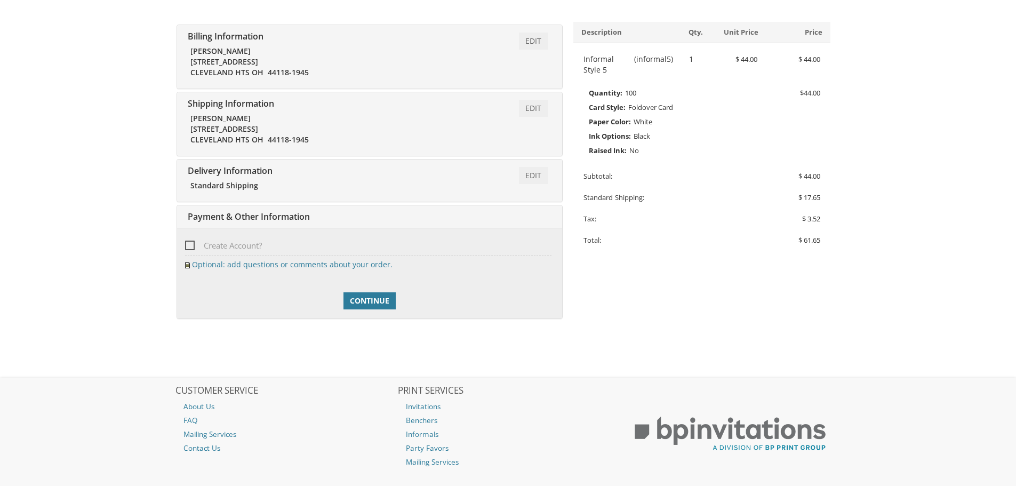
scroll to position [247, 0]
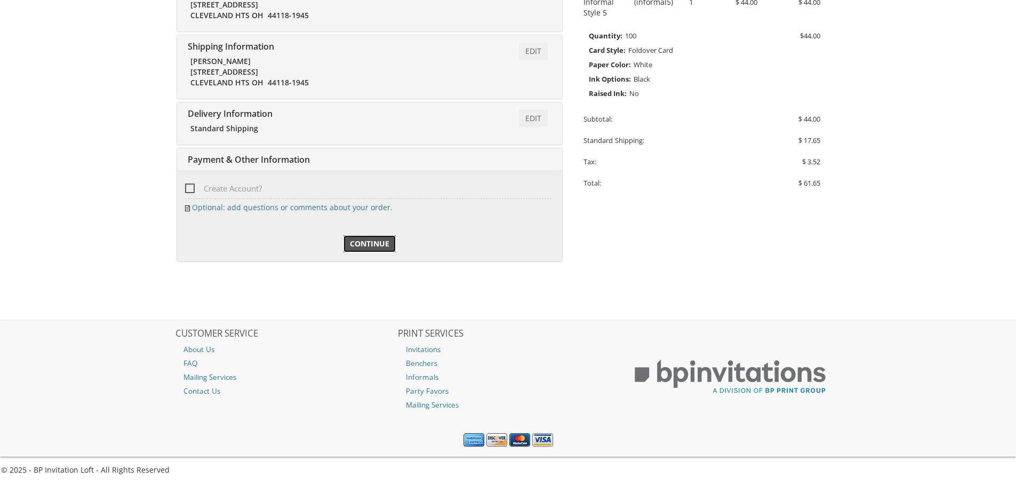
click at [362, 248] on span "Continue" at bounding box center [369, 243] width 39 height 11
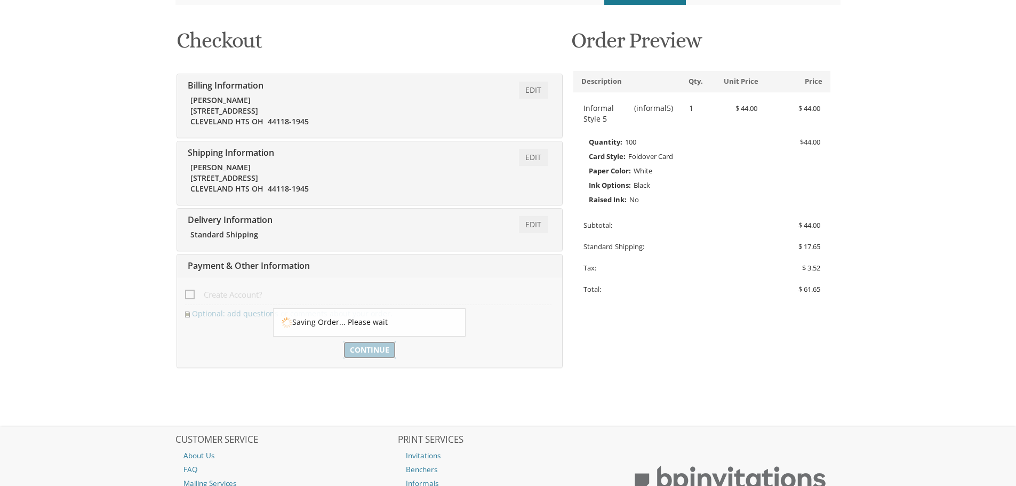
scroll to position [140, 0]
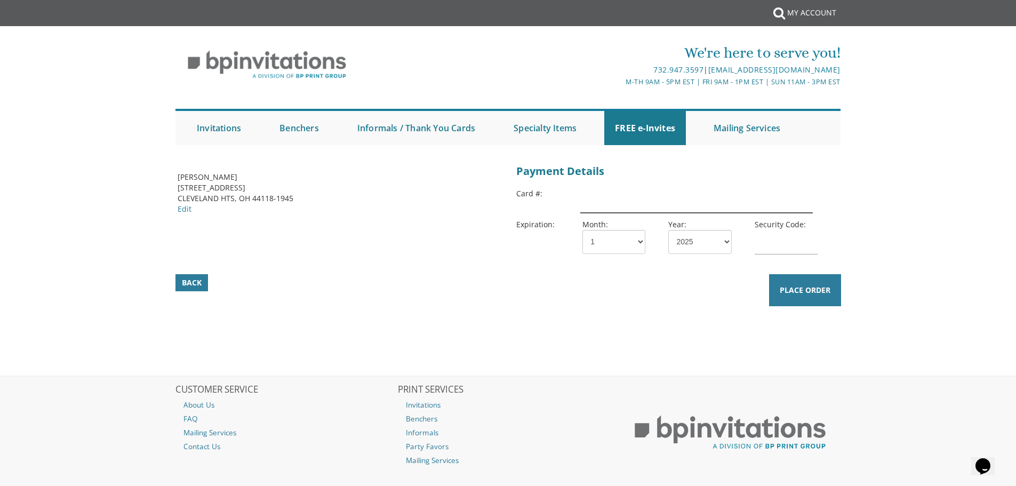
click at [634, 202] on input "text" at bounding box center [696, 200] width 232 height 25
type input "4147098771767704"
click at [627, 242] on select "1 2 3 4 5 6 7 8 9 10 11 12" at bounding box center [614, 242] width 63 height 24
select select "10"
click at [583, 230] on select "1 2 3 4 5 6 7 8 9 10 11 12" at bounding box center [614, 242] width 63 height 24
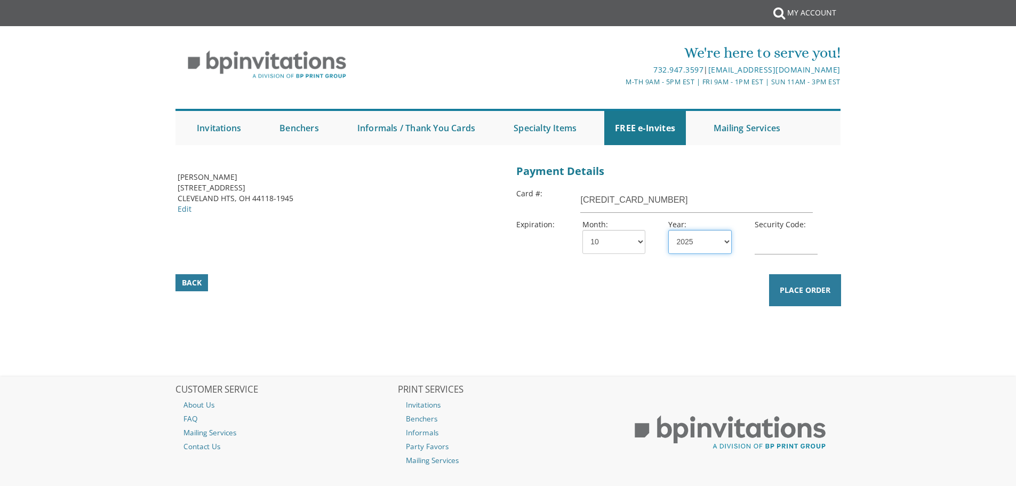
click at [687, 242] on select "2025 2026 2027 2028 2029 2030 2031 2032 2033 2034 2035" at bounding box center [699, 242] width 63 height 24
select select "27"
click at [668, 230] on select "2025 2026 2027 2028 2029 2030 2031 2032 2033 2034 2035" at bounding box center [699, 242] width 63 height 24
click at [766, 250] on input "text" at bounding box center [786, 242] width 63 height 25
type input "026"
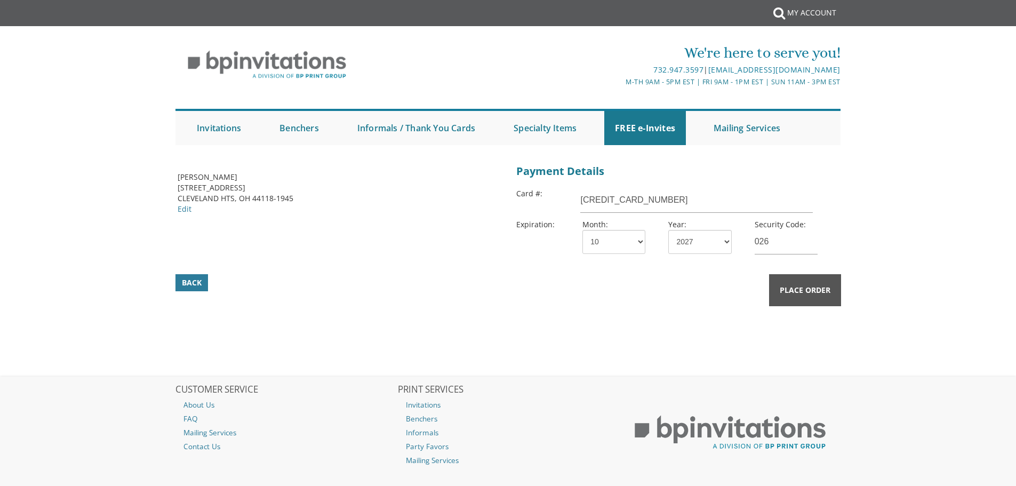
click at [792, 296] on button "Place Order" at bounding box center [805, 290] width 72 height 32
